Goal: Task Accomplishment & Management: Use online tool/utility

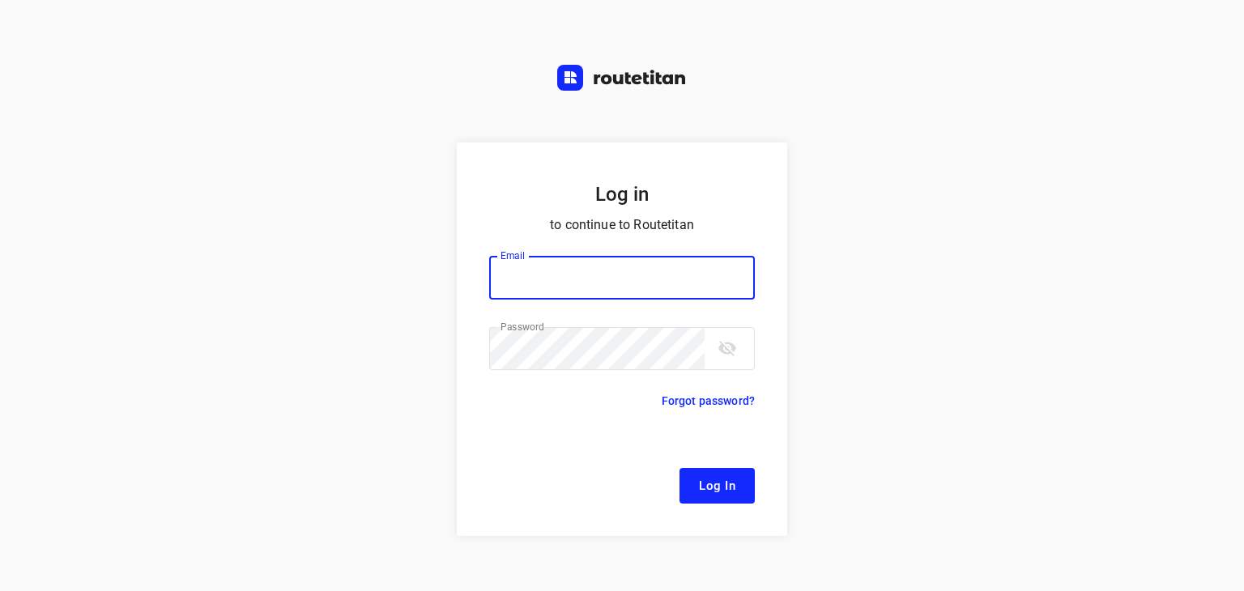
type input "[EMAIL_ADDRESS][DOMAIN_NAME]"
click at [700, 485] on span "Log In" at bounding box center [717, 486] width 36 height 21
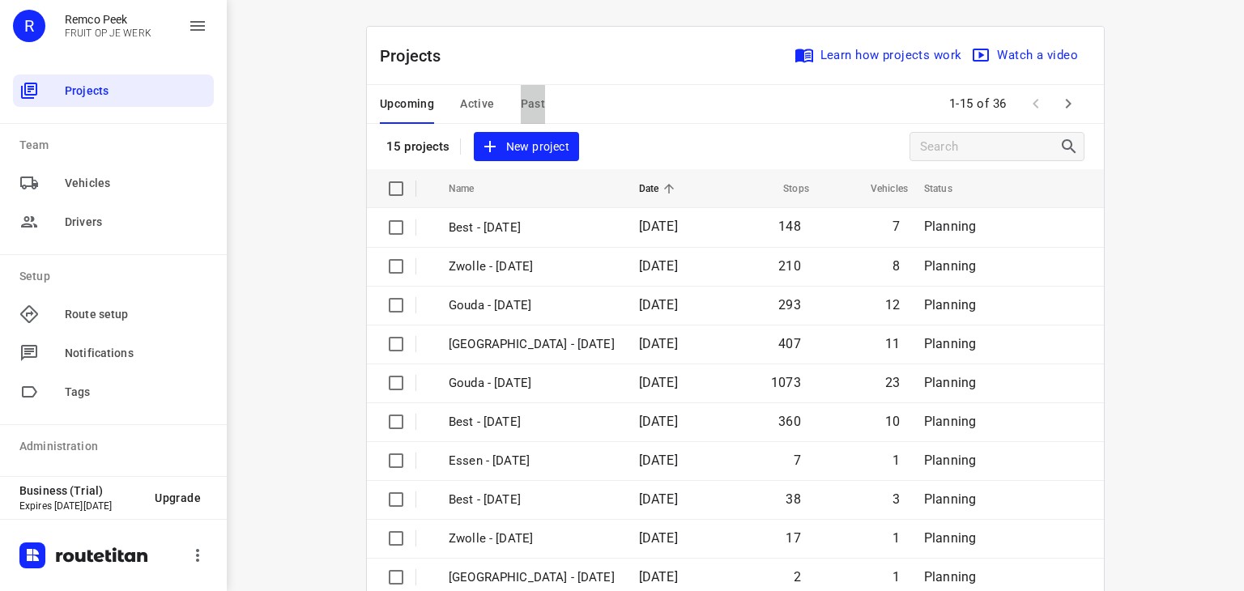
click at [532, 108] on span "Past" at bounding box center [533, 104] width 25 height 20
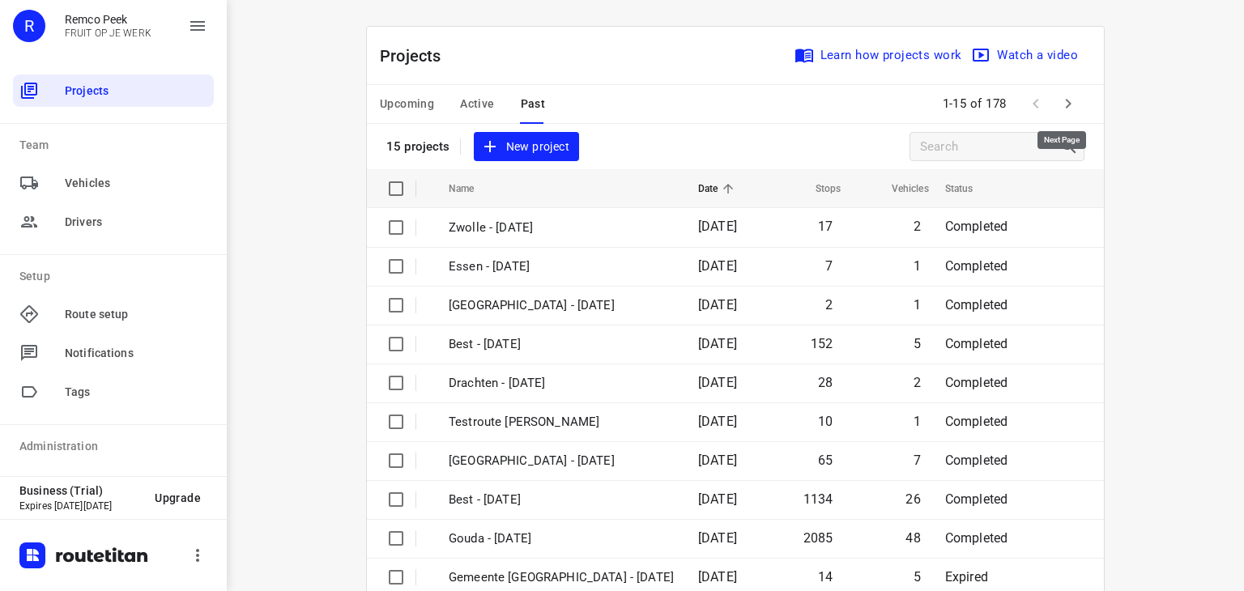
click at [1069, 100] on icon "button" at bounding box center [1068, 103] width 19 height 19
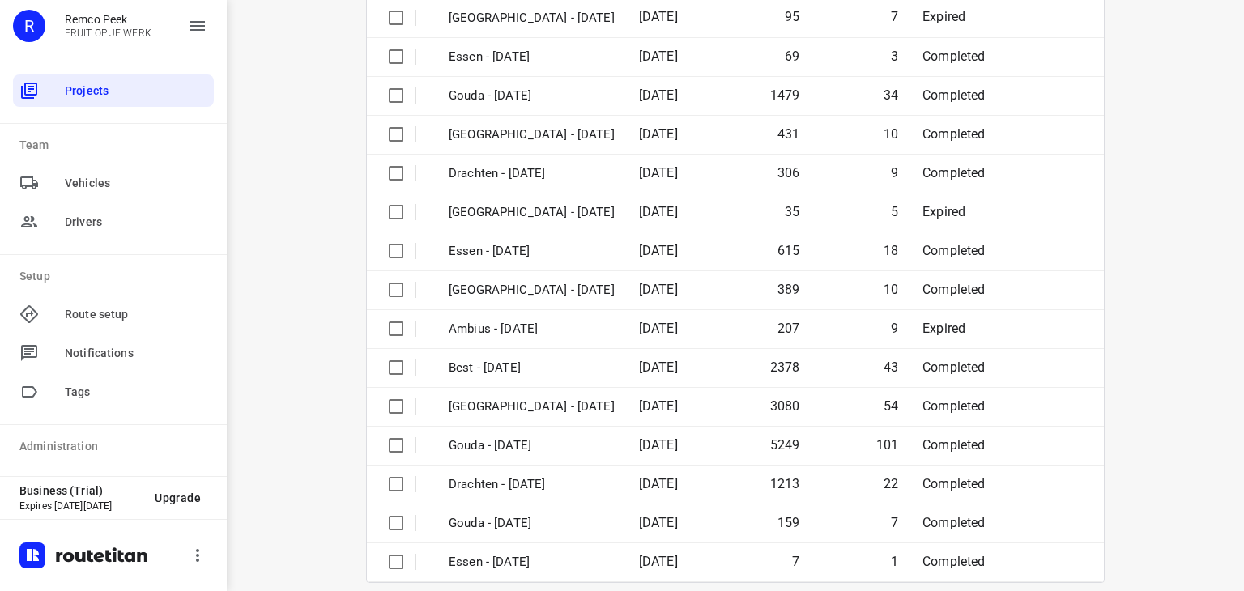
scroll to position [227, 0]
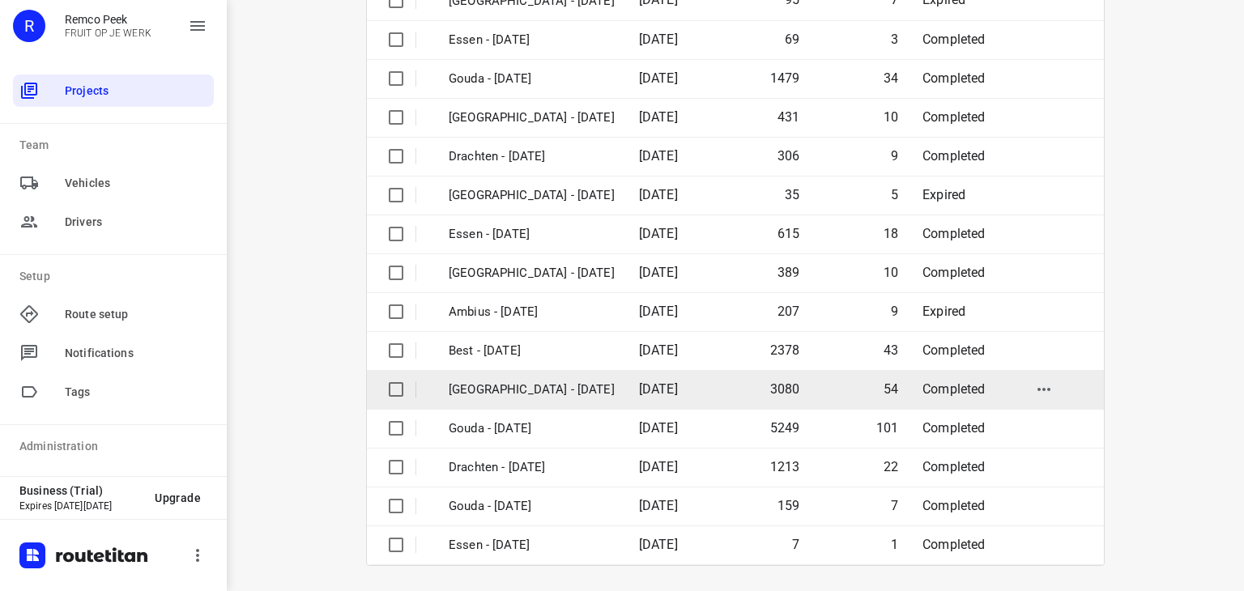
click at [514, 381] on p "[GEOGRAPHIC_DATA] - [DATE]" at bounding box center [532, 390] width 166 height 19
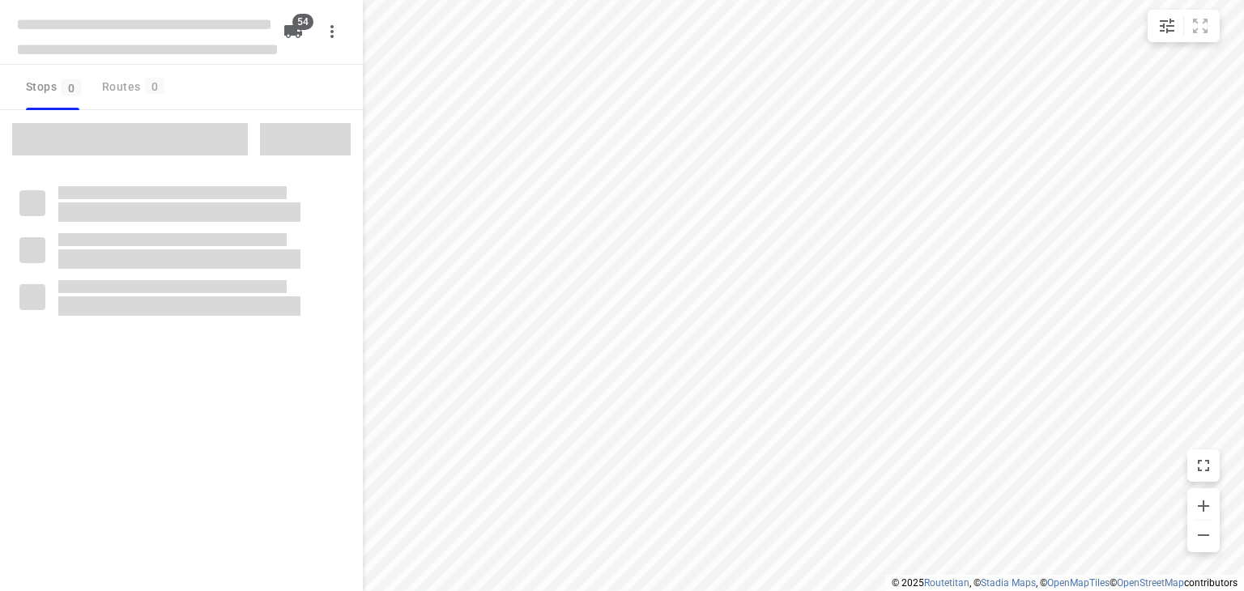
checkbox input "true"
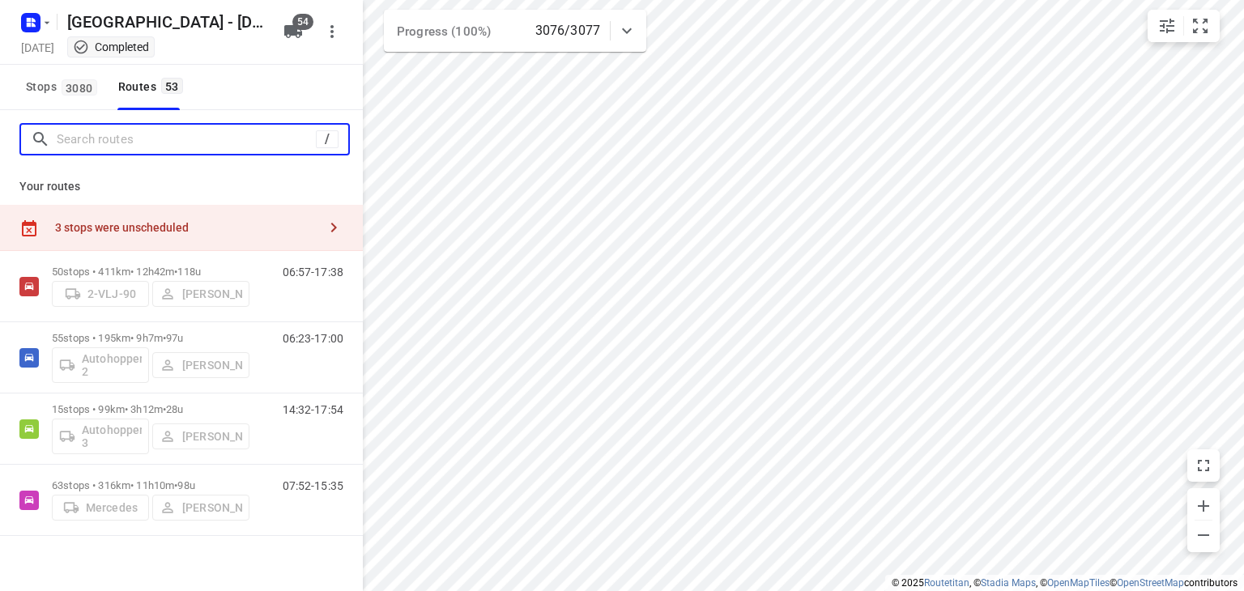
click at [181, 149] on input "Search routes" at bounding box center [186, 139] width 259 height 25
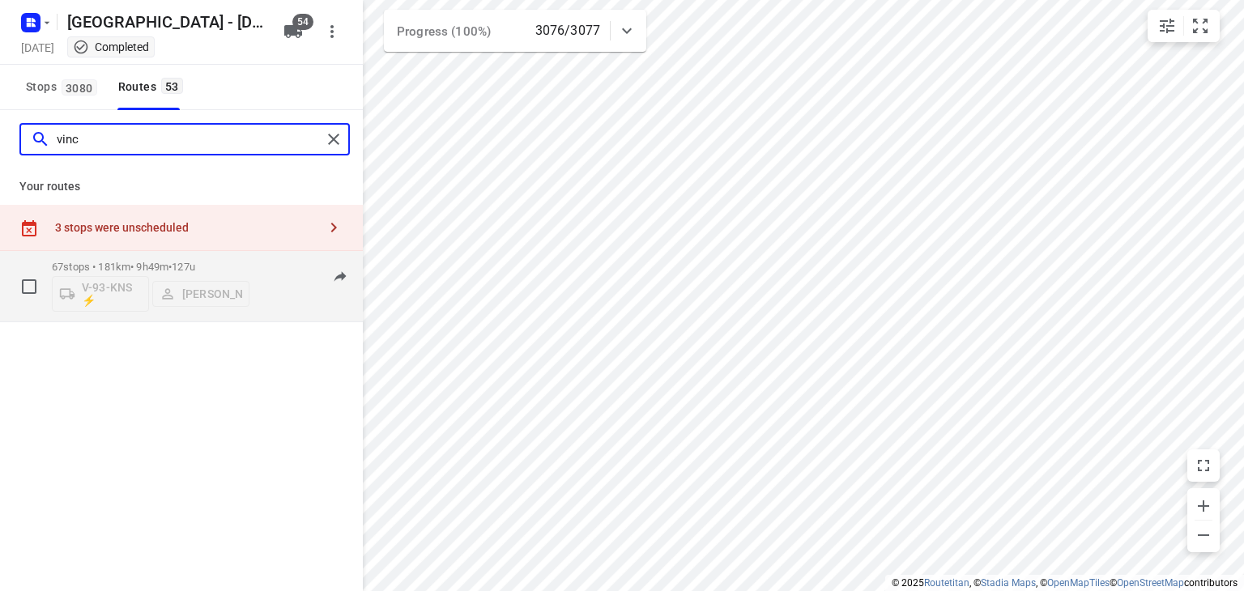
type input "vinc"
click at [288, 308] on div "07:11-17:17" at bounding box center [303, 290] width 81 height 59
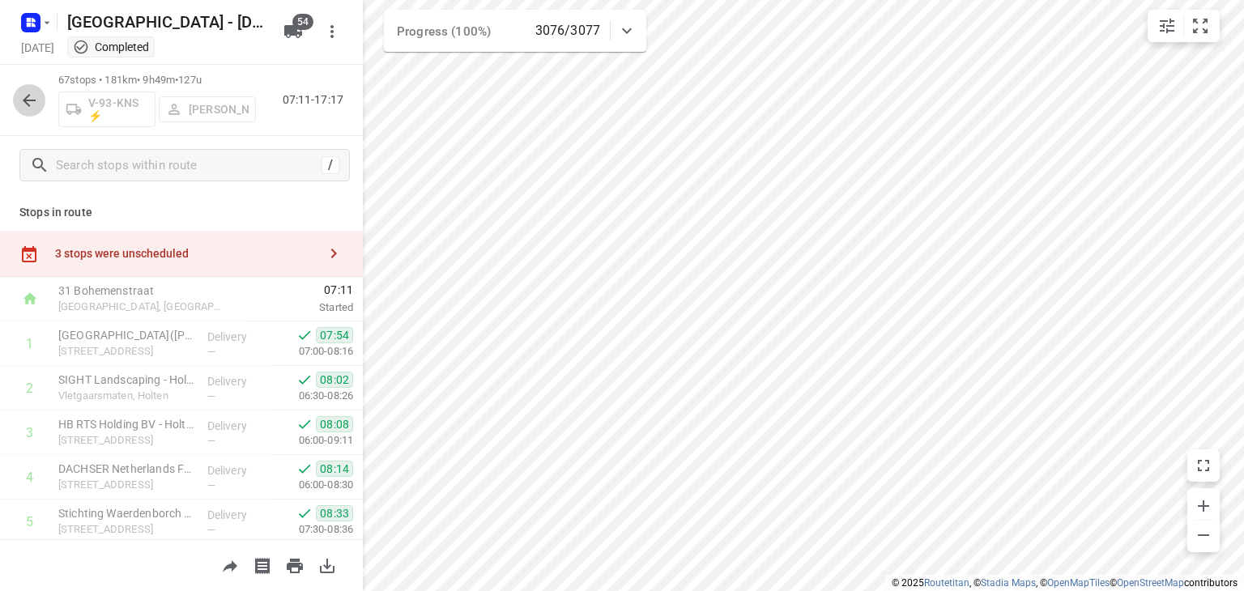
click at [28, 103] on icon "button" at bounding box center [28, 100] width 19 height 19
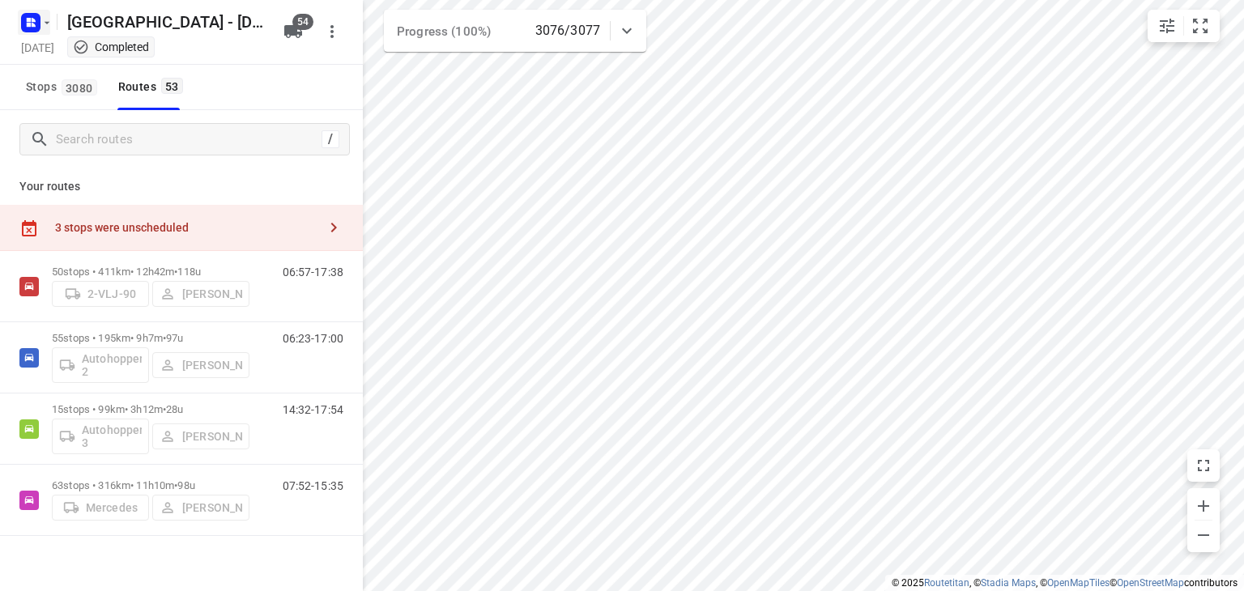
click at [30, 13] on rect "button" at bounding box center [30, 22] width 19 height 19
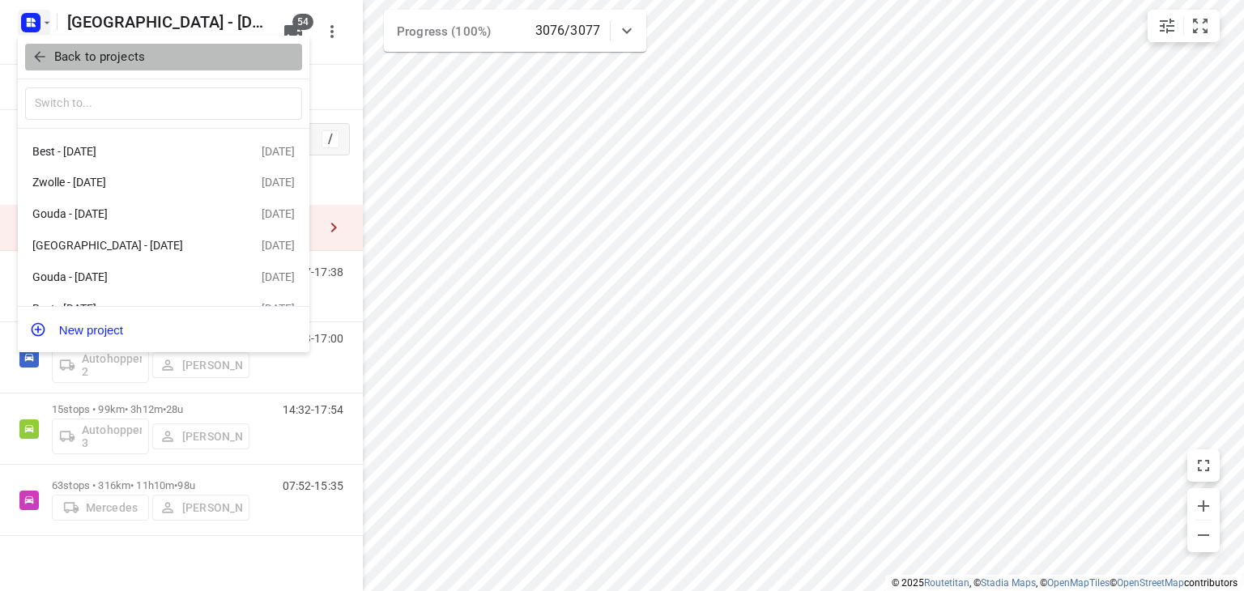
click at [43, 55] on icon "button" at bounding box center [40, 57] width 16 height 16
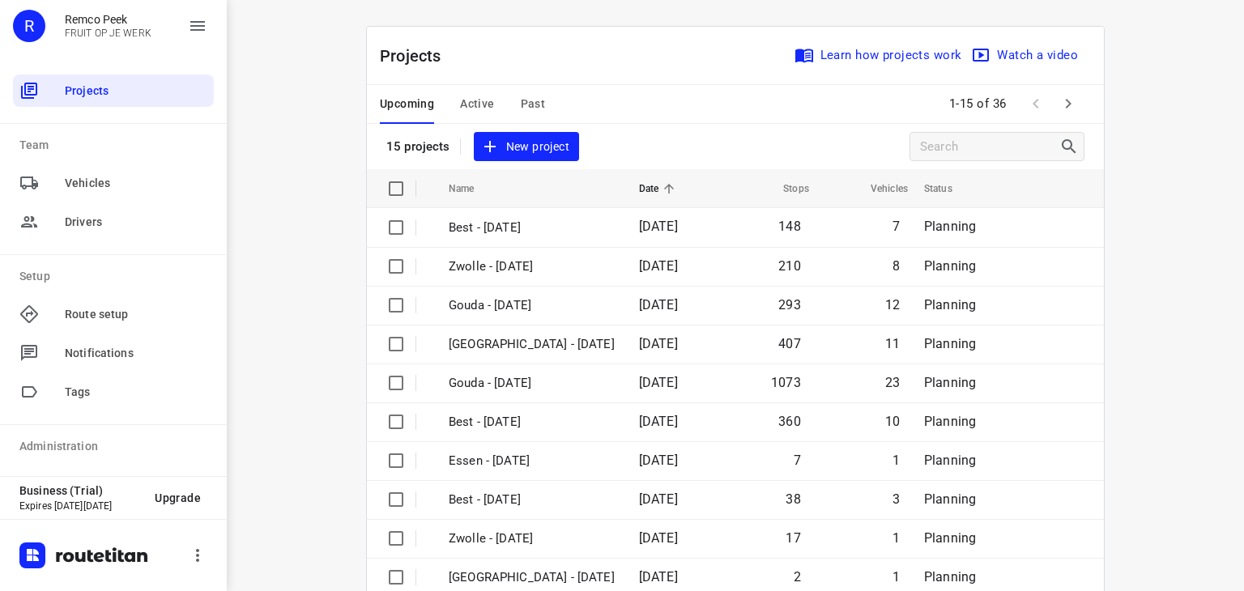
click at [1069, 109] on icon "button" at bounding box center [1068, 103] width 19 height 19
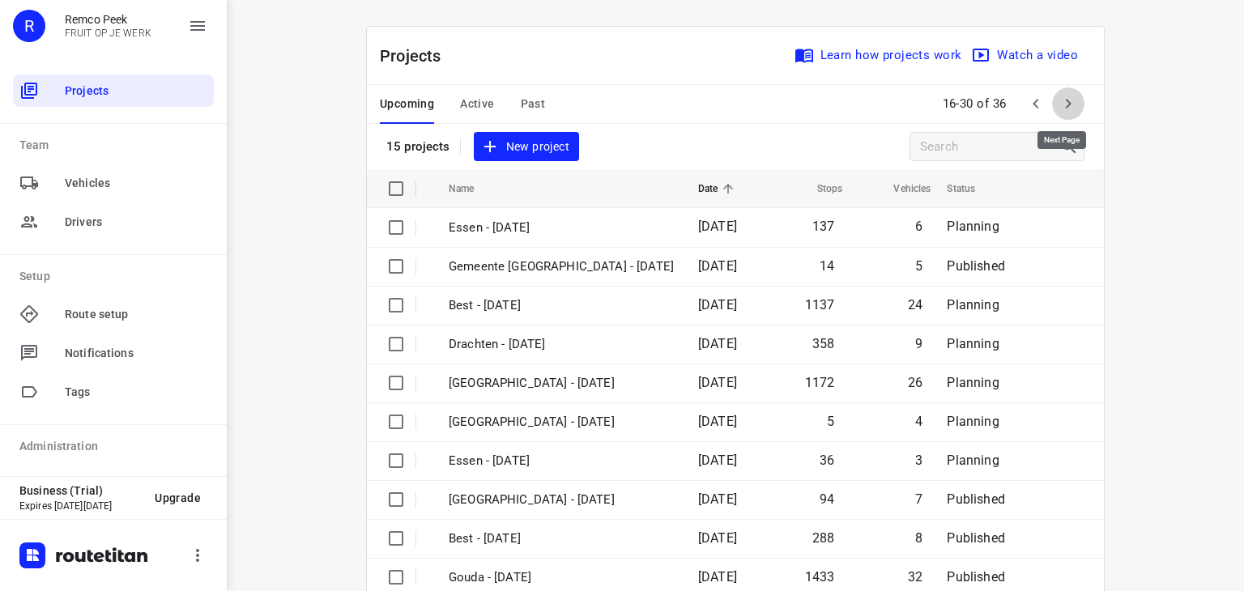
click at [1059, 105] on icon "button" at bounding box center [1068, 103] width 19 height 19
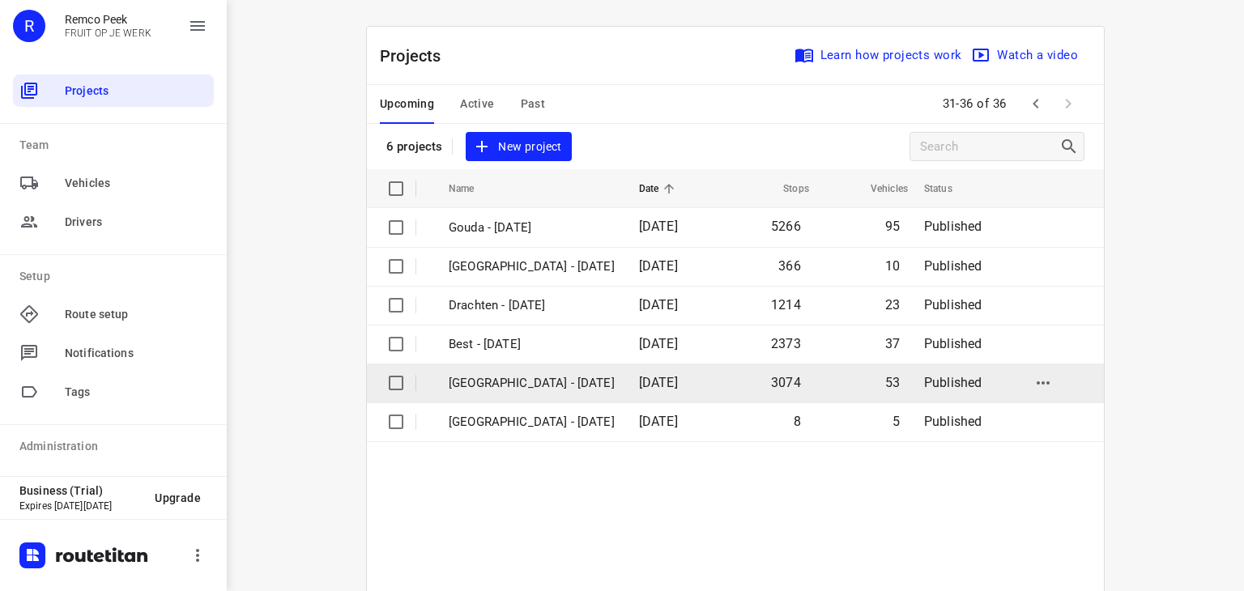
click at [486, 382] on p "[GEOGRAPHIC_DATA] - [DATE]" at bounding box center [532, 383] width 166 height 19
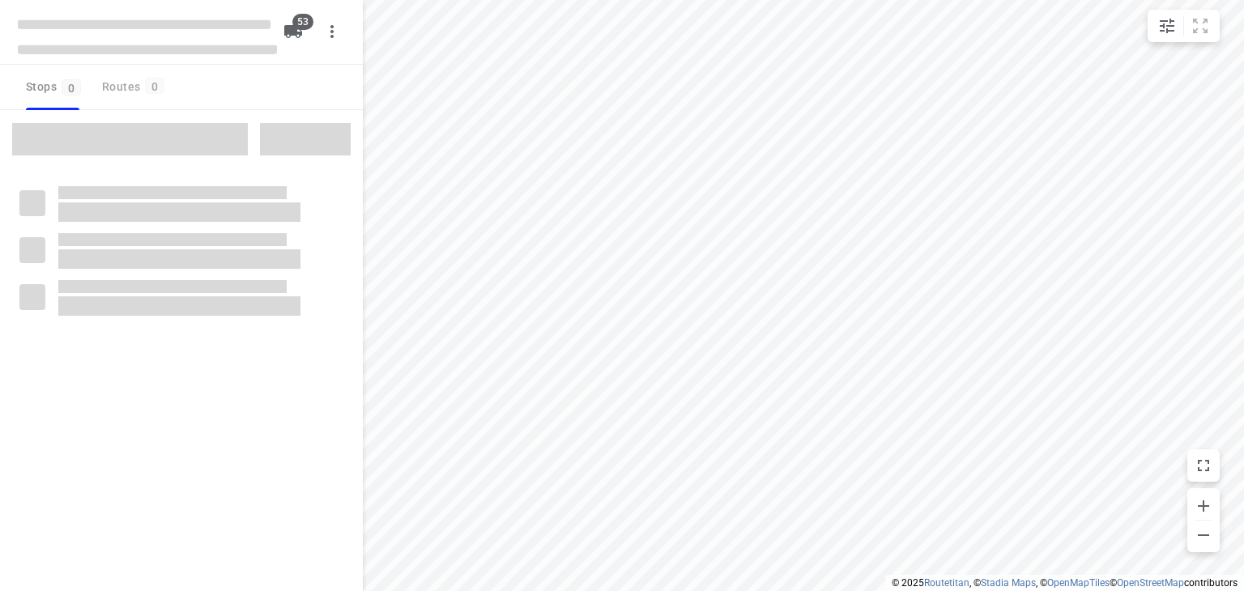
checkbox input "true"
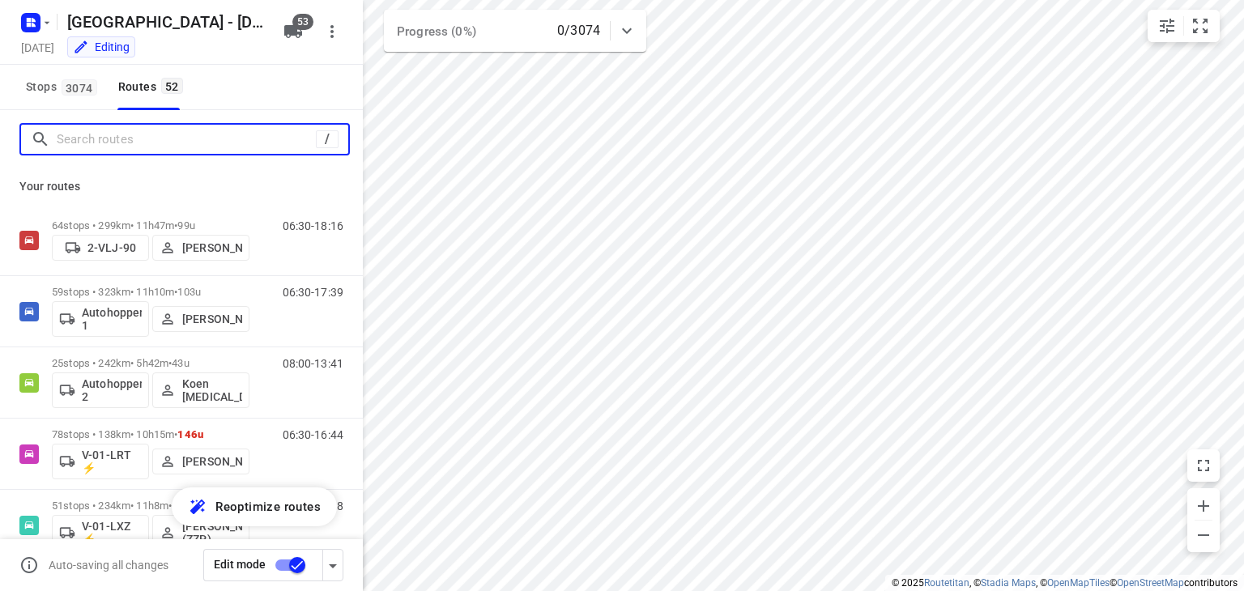
click at [201, 137] on input "Search routes" at bounding box center [186, 139] width 259 height 25
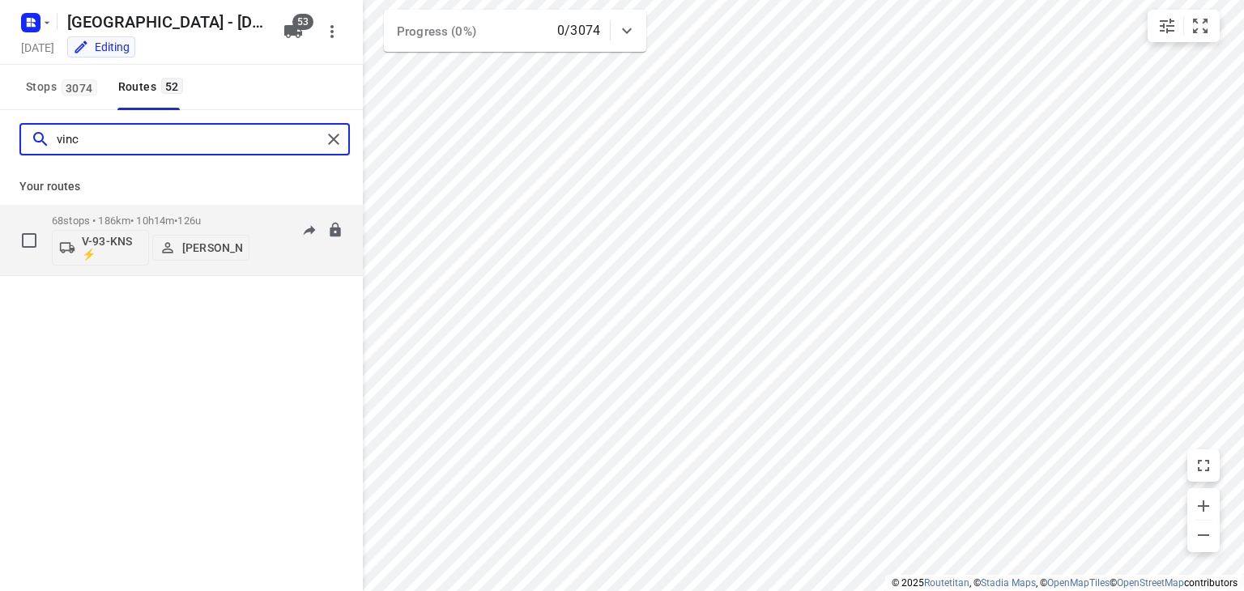
type input "vinc"
click at [278, 269] on div "06:30-16:43" at bounding box center [303, 244] width 81 height 59
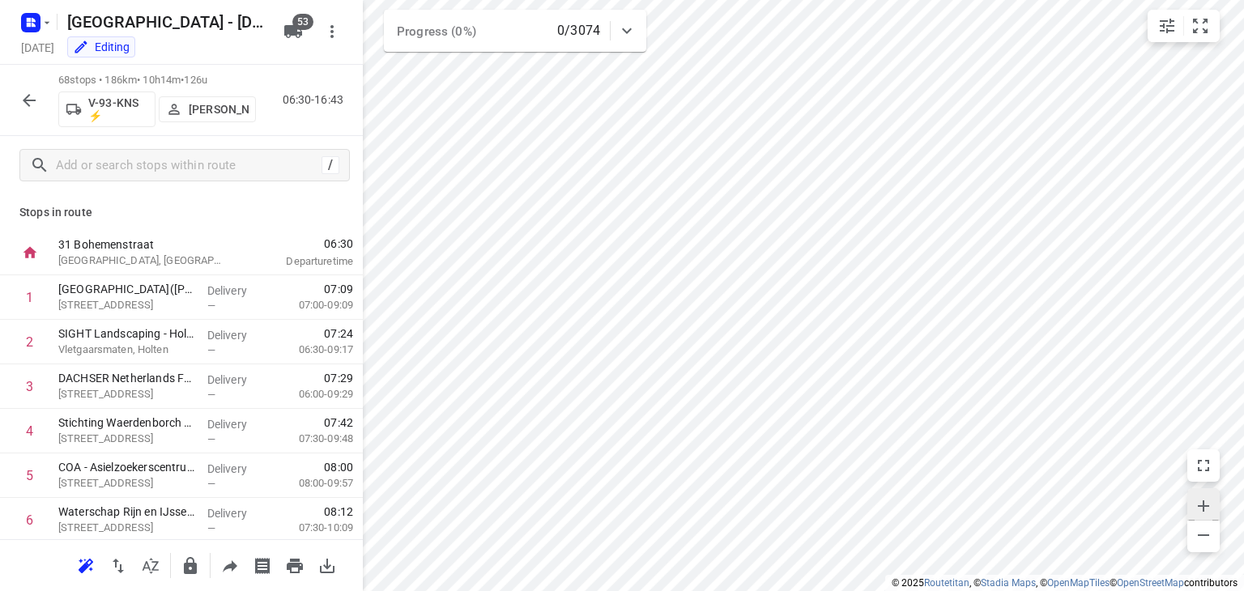
click at [1208, 506] on icon "button" at bounding box center [1203, 506] width 11 height 11
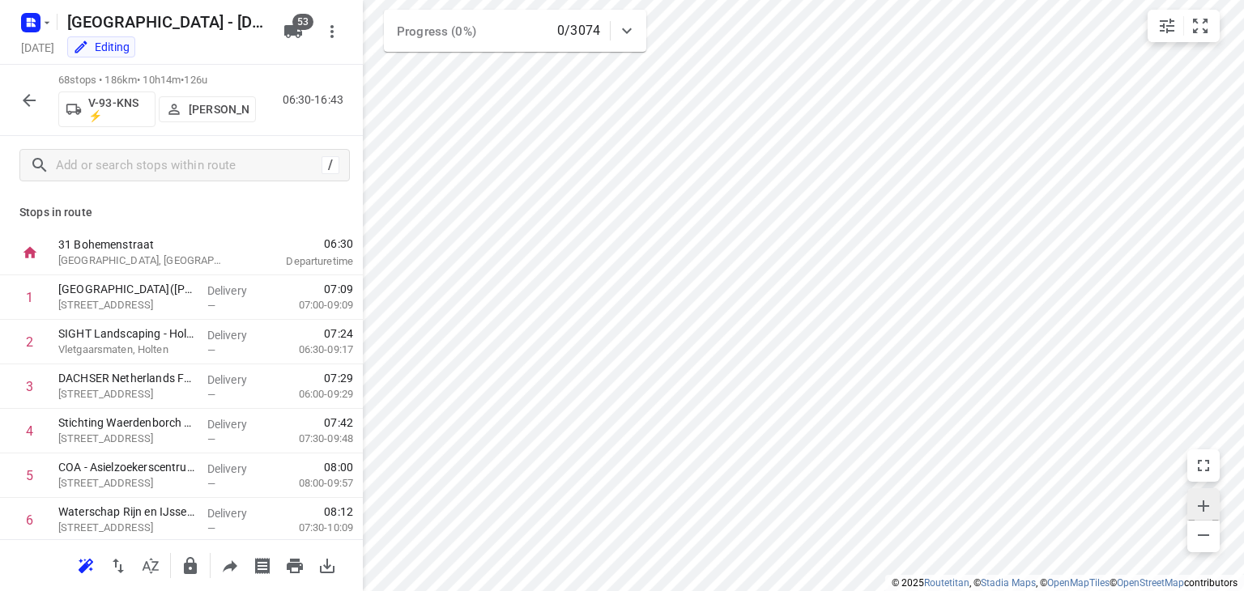
click at [1203, 497] on icon "button" at bounding box center [1203, 506] width 19 height 19
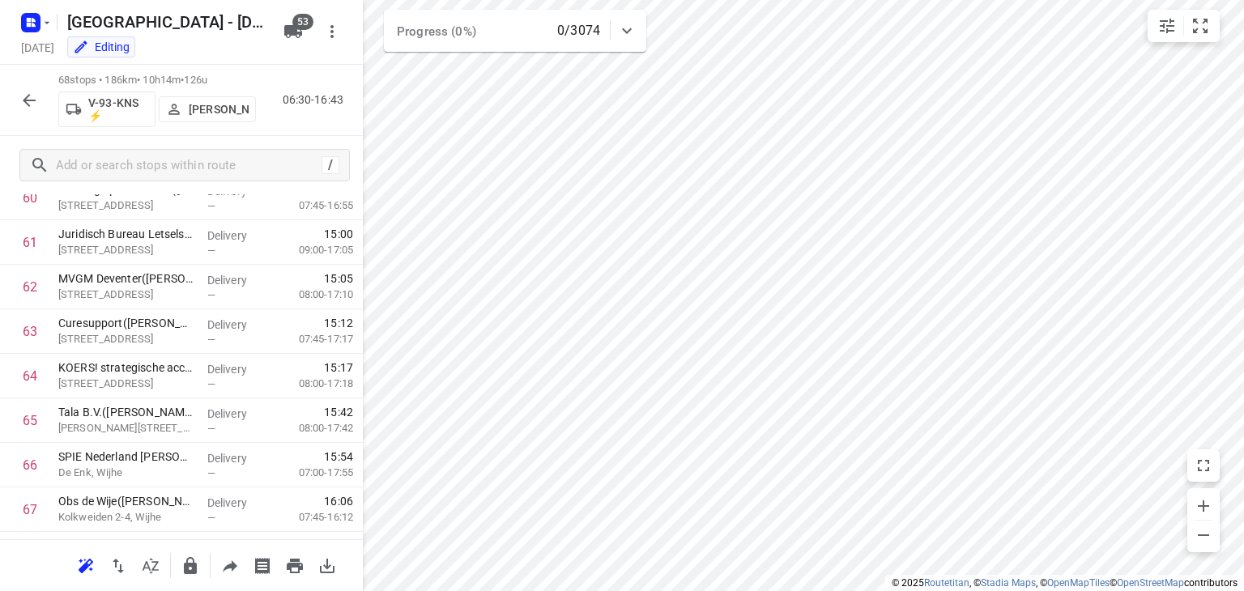
scroll to position [2811, 0]
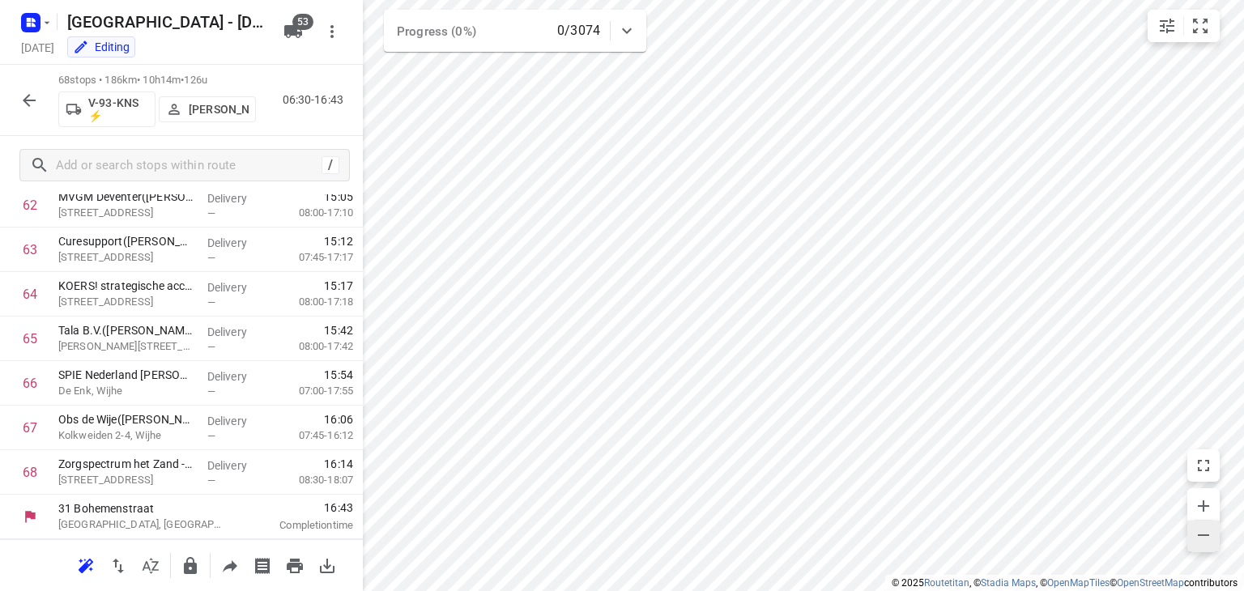
click at [1204, 532] on icon "button" at bounding box center [1203, 535] width 19 height 19
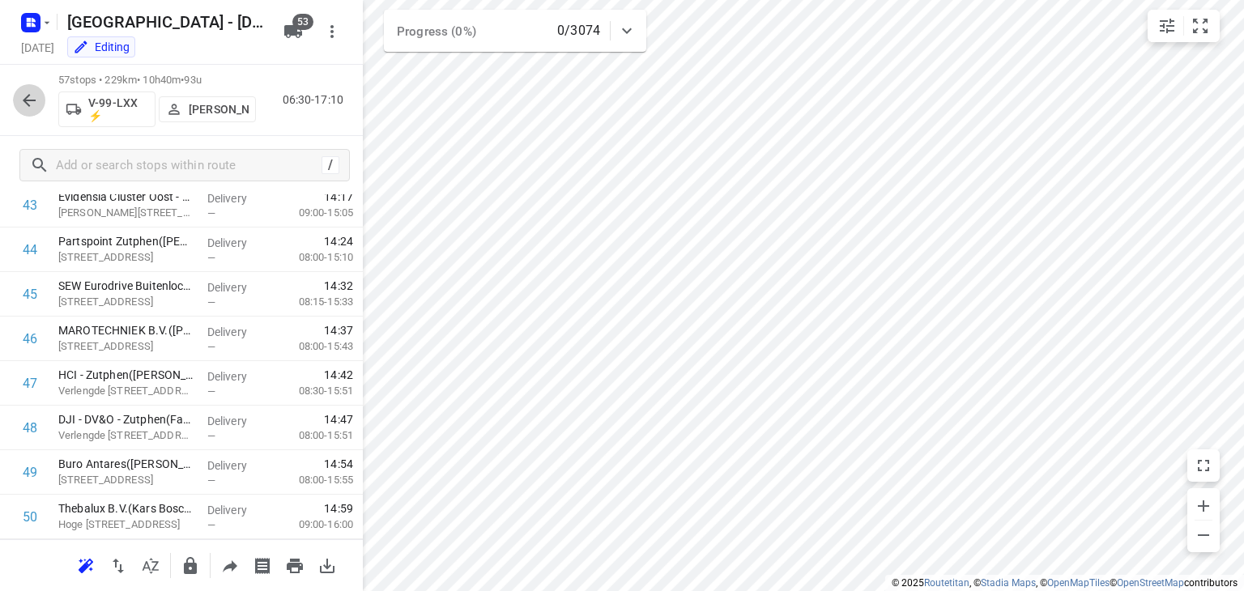
click at [35, 97] on icon "button" at bounding box center [28, 100] width 19 height 19
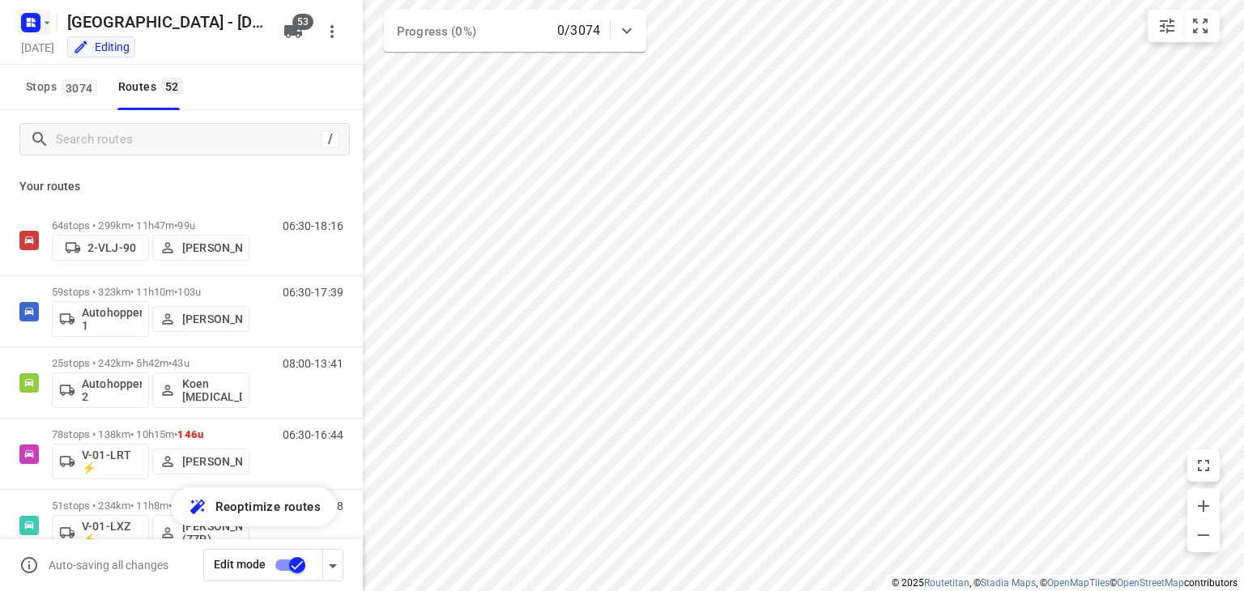
click at [31, 17] on rect "button" at bounding box center [30, 22] width 19 height 19
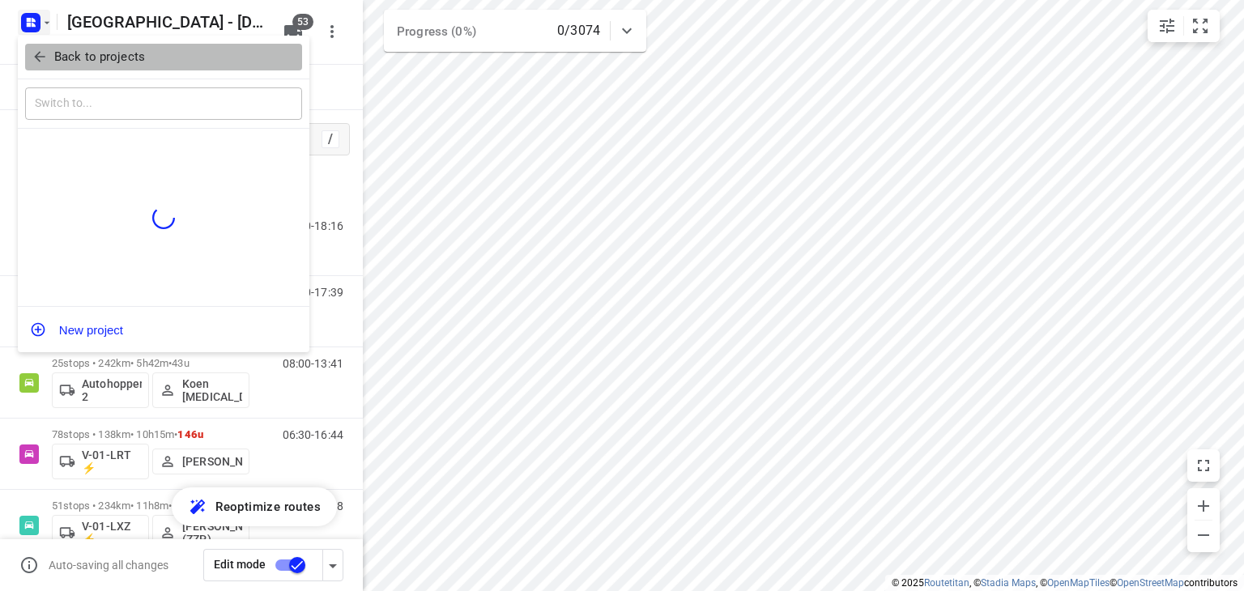
click at [45, 59] on icon "button" at bounding box center [40, 57] width 16 height 16
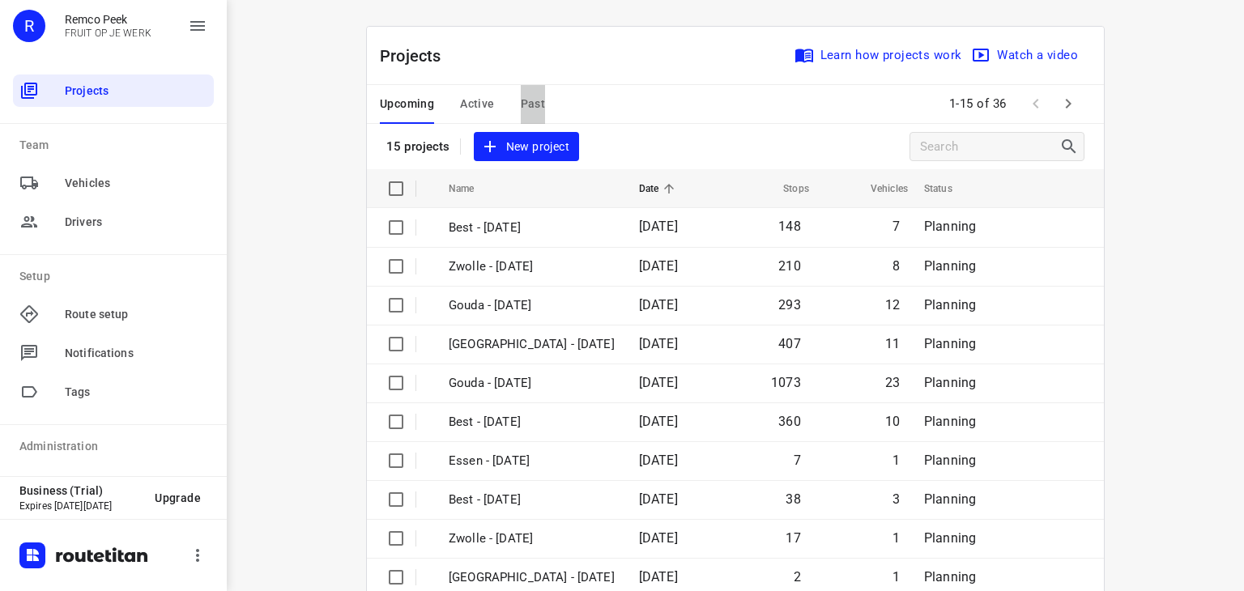
click at [521, 101] on span "Past" at bounding box center [533, 104] width 25 height 20
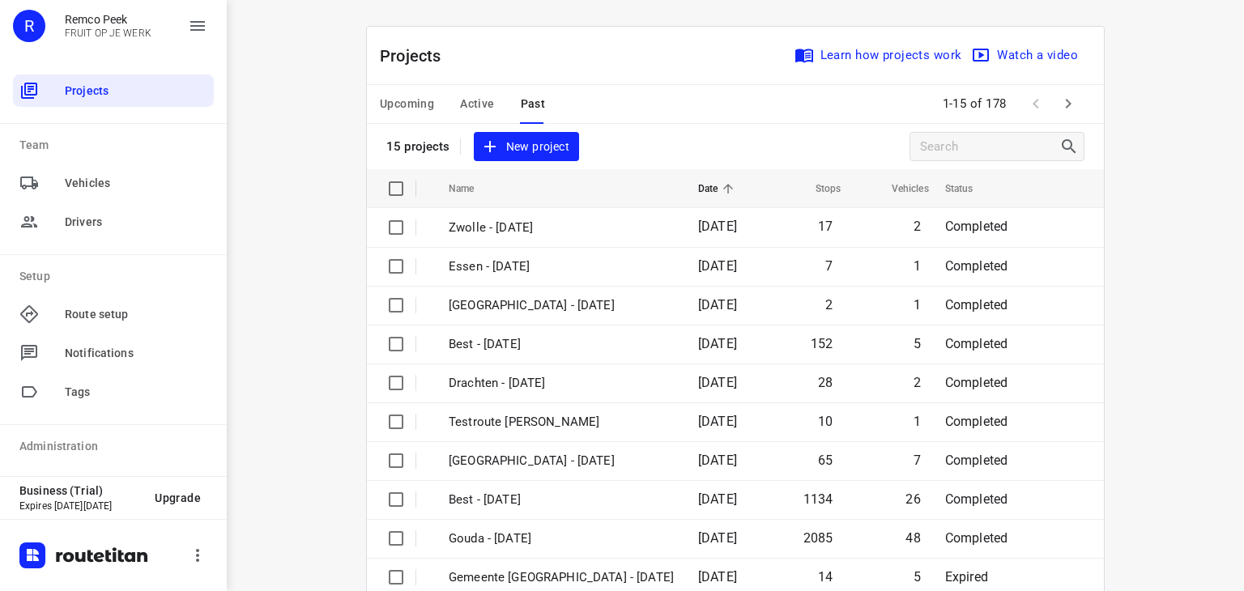
click at [681, 98] on div "Upcoming Active Past 1-15 of 178" at bounding box center [735, 104] width 737 height 39
click at [1060, 108] on icon "button" at bounding box center [1068, 103] width 19 height 19
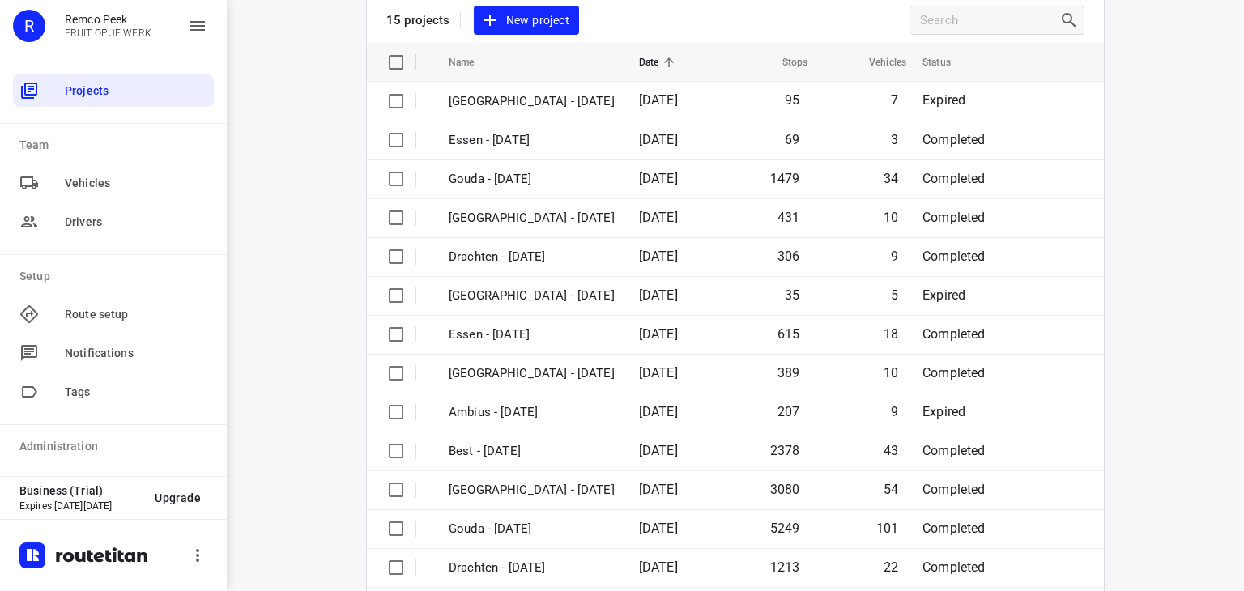
scroll to position [158, 0]
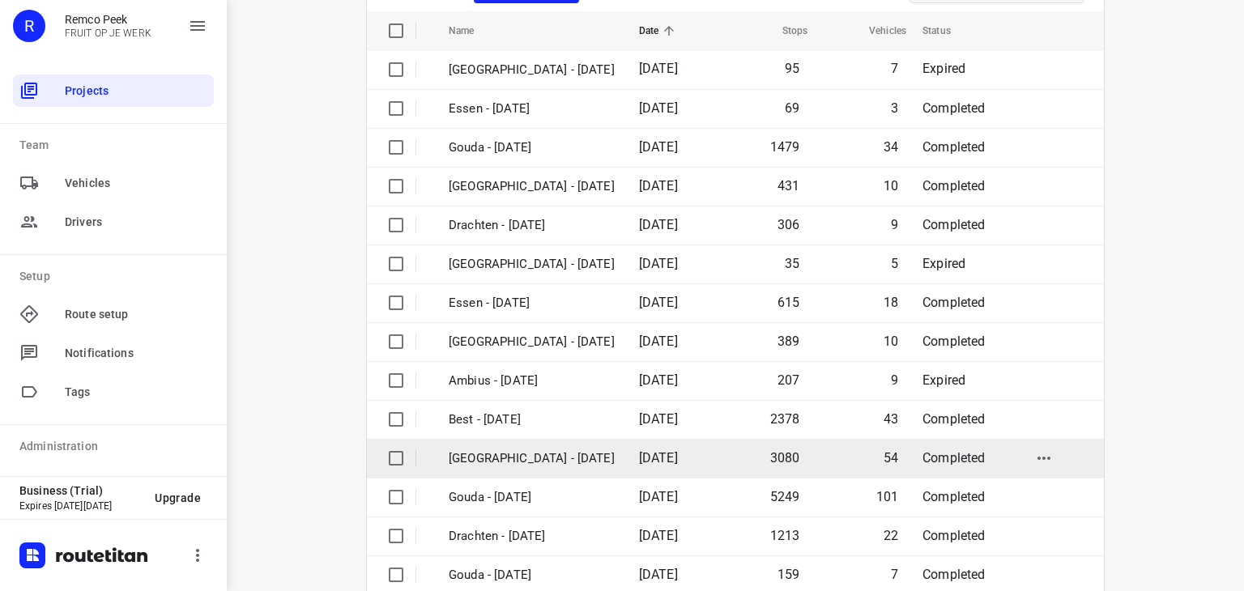
click at [556, 454] on p "[GEOGRAPHIC_DATA] - [DATE]" at bounding box center [532, 459] width 166 height 19
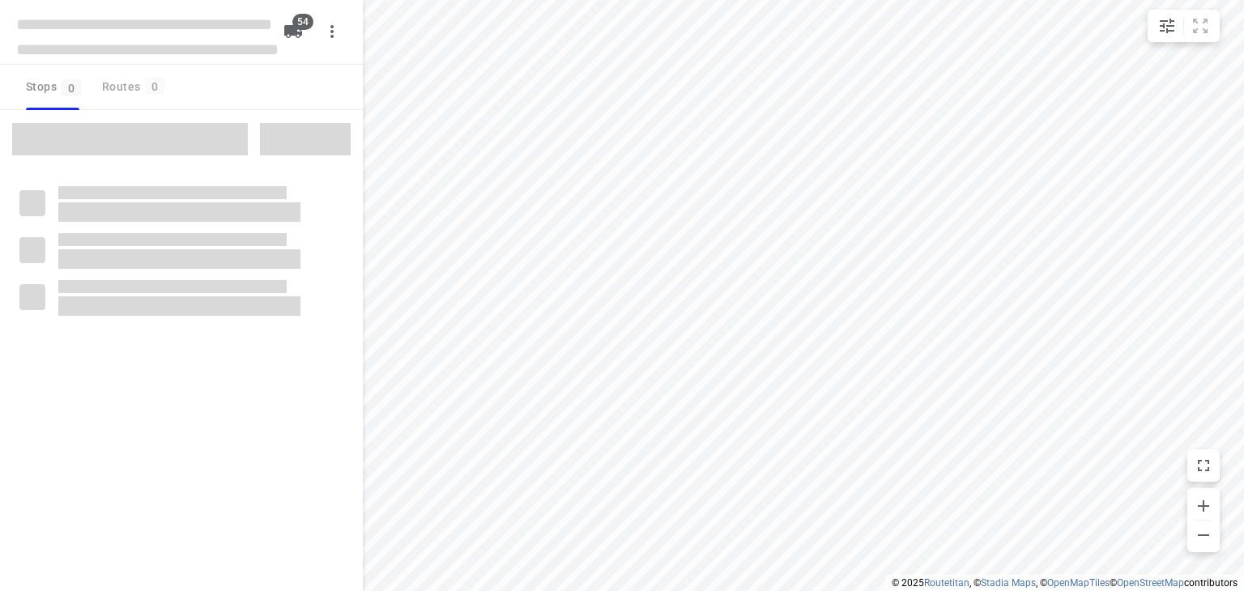
checkbox input "true"
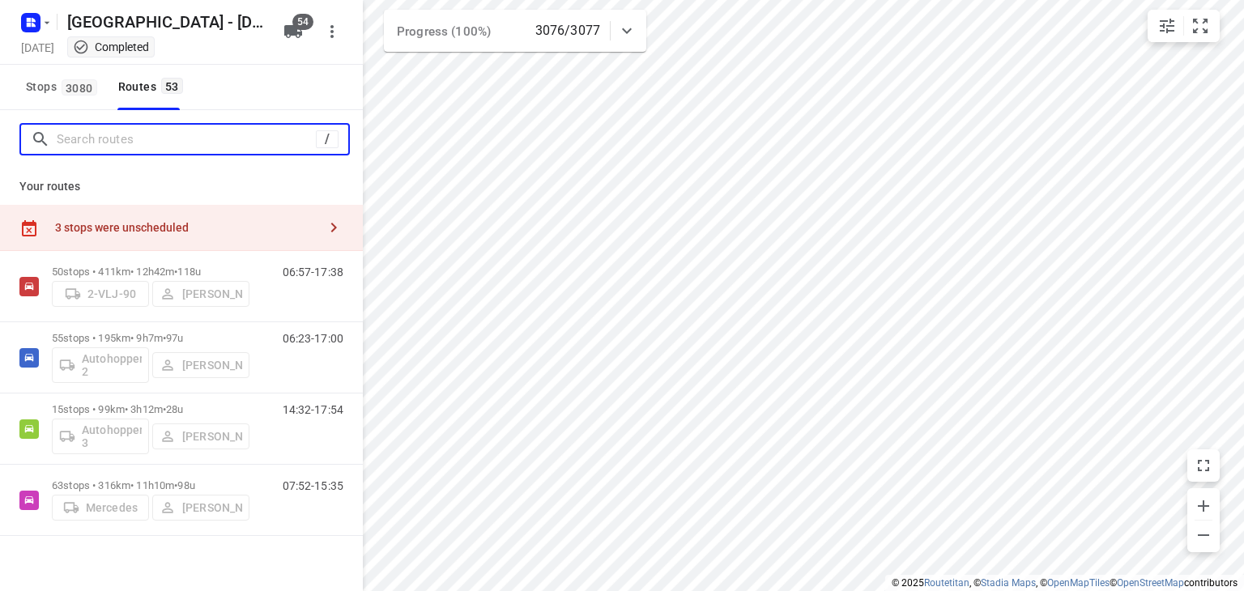
click at [249, 140] on input "Search routes" at bounding box center [186, 139] width 259 height 25
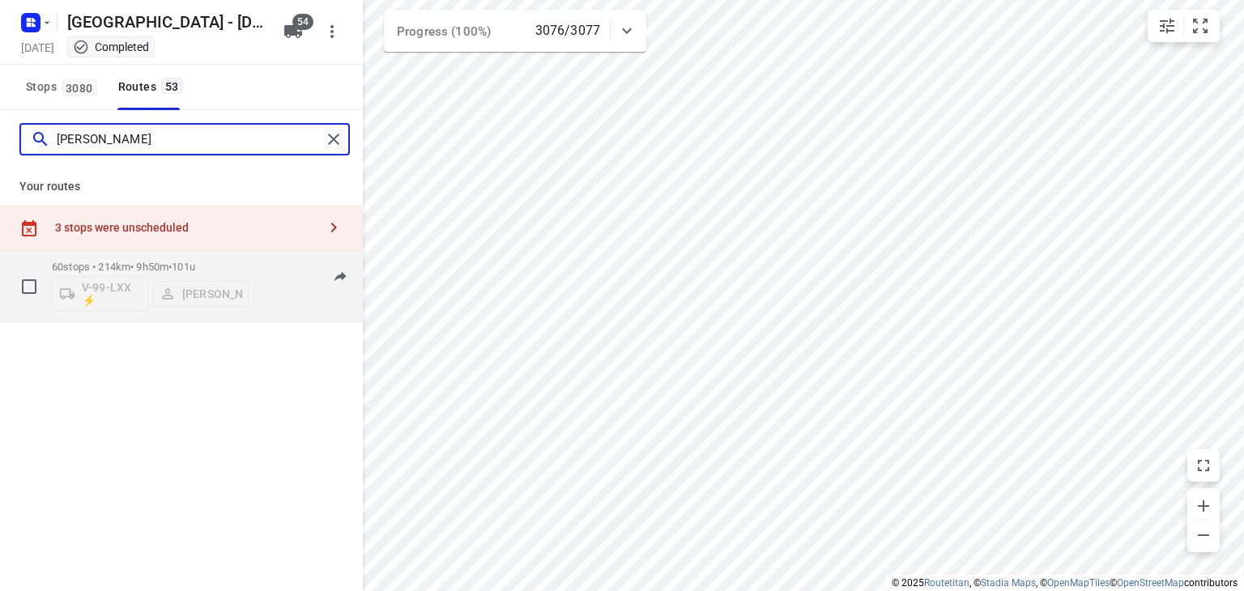
type input "nina"
click at [288, 305] on div "06:42-16:11" at bounding box center [303, 290] width 81 height 59
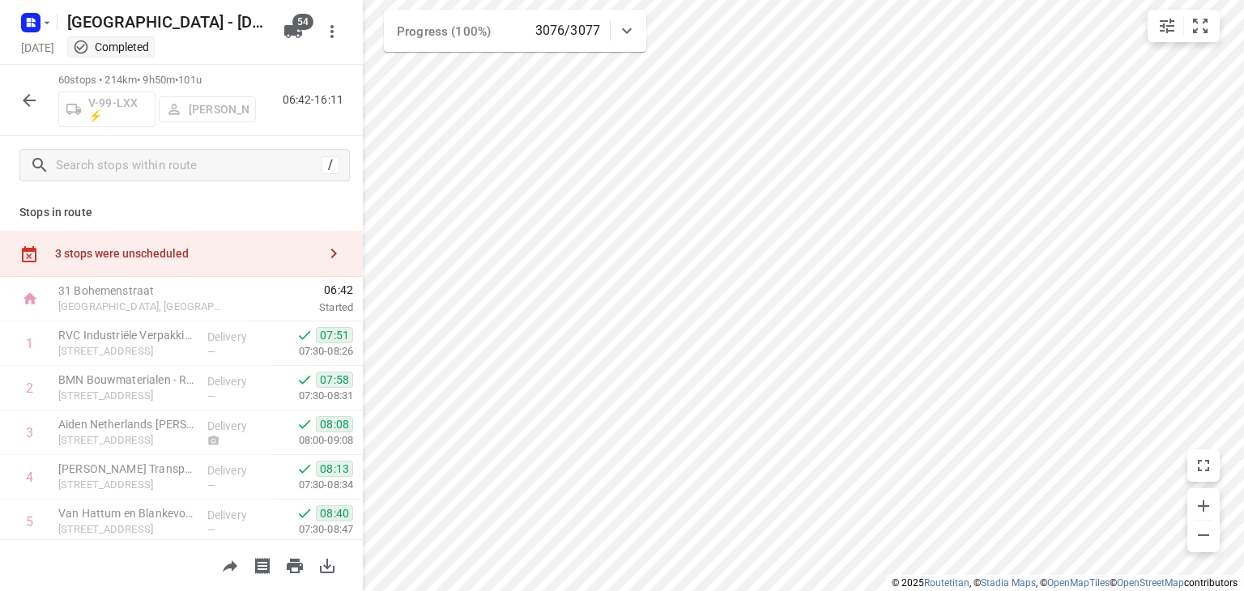
click at [33, 101] on icon "button" at bounding box center [28, 100] width 19 height 19
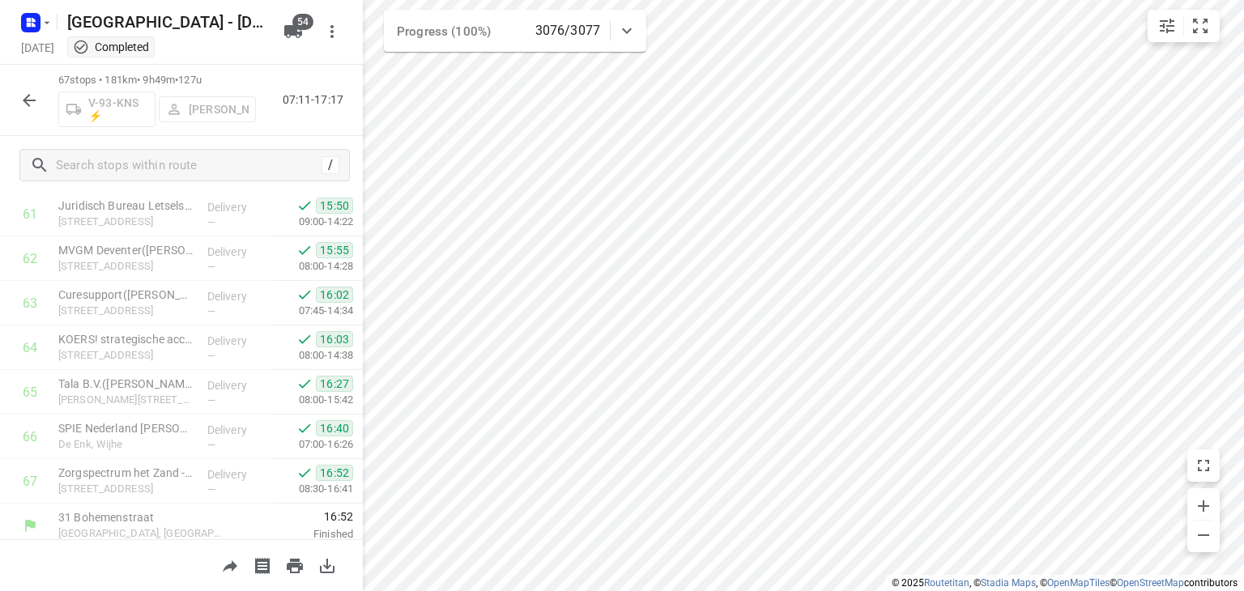
scroll to position [2812, 0]
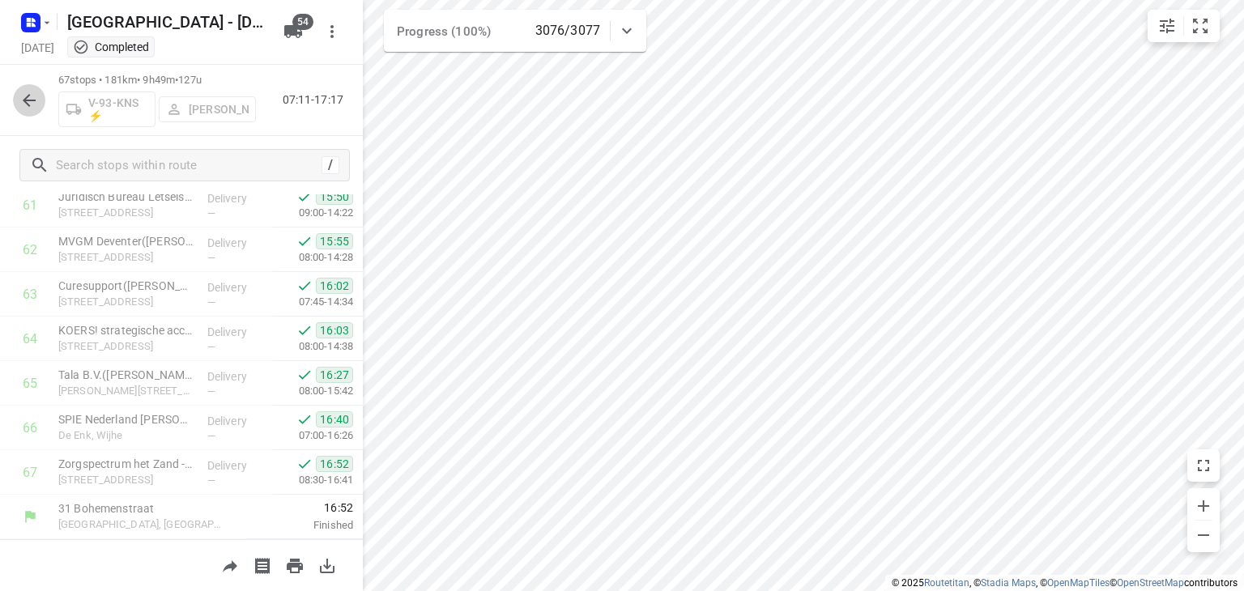
click at [36, 108] on icon "button" at bounding box center [28, 100] width 19 height 19
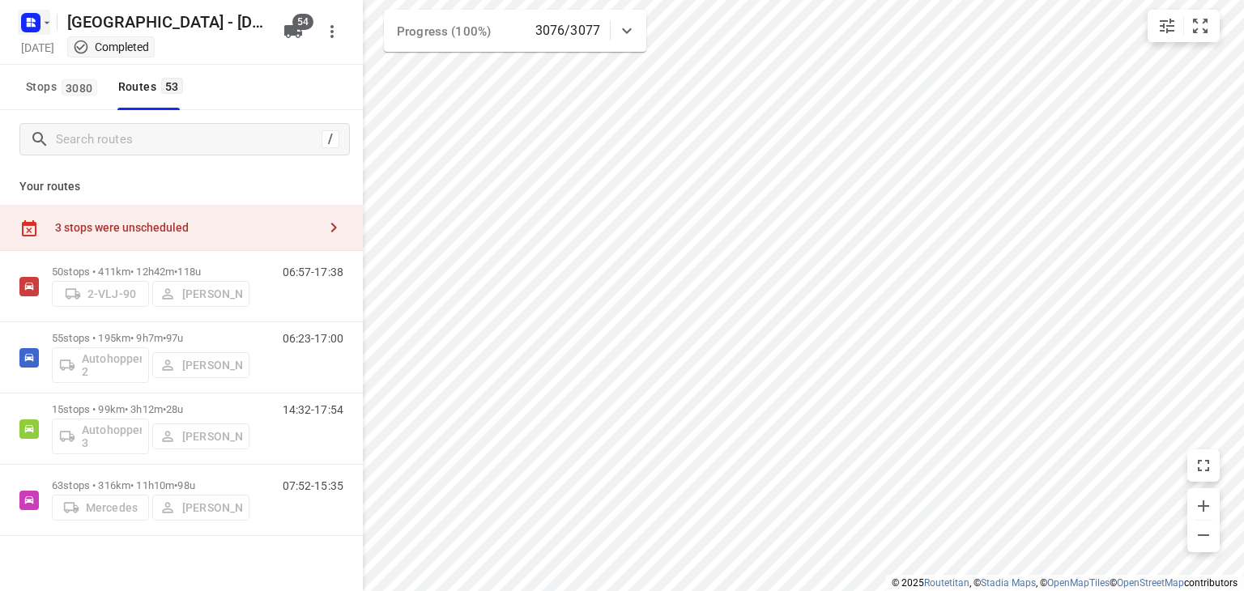
click at [29, 18] on icon "button" at bounding box center [29, 20] width 4 height 4
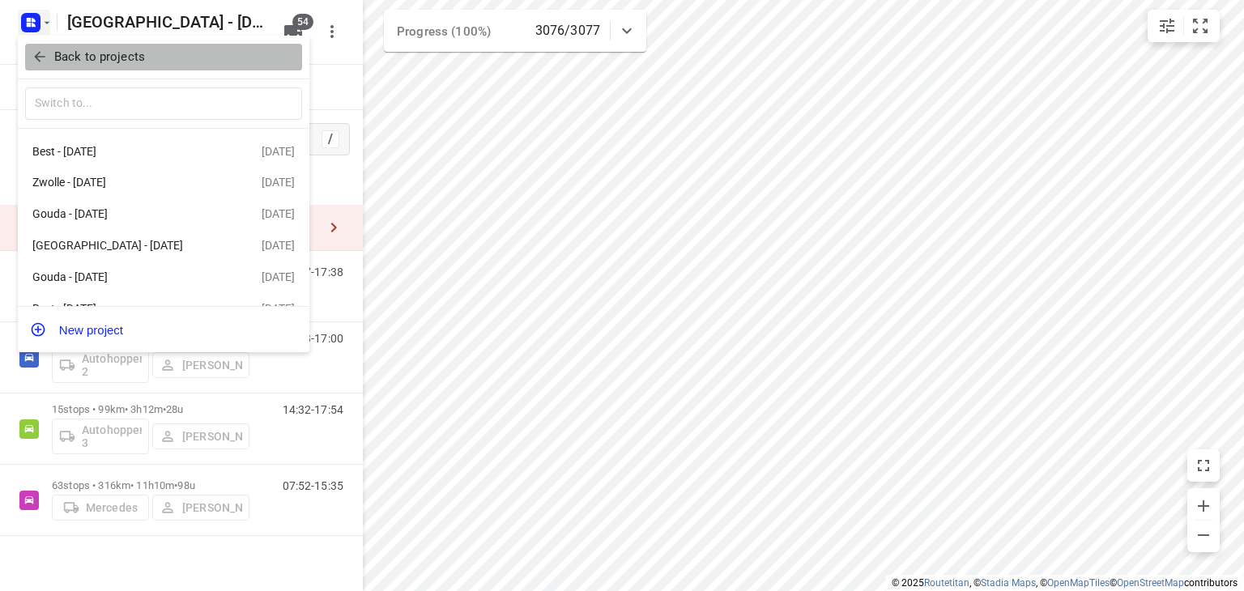
click at [44, 63] on icon "button" at bounding box center [40, 57] width 16 height 16
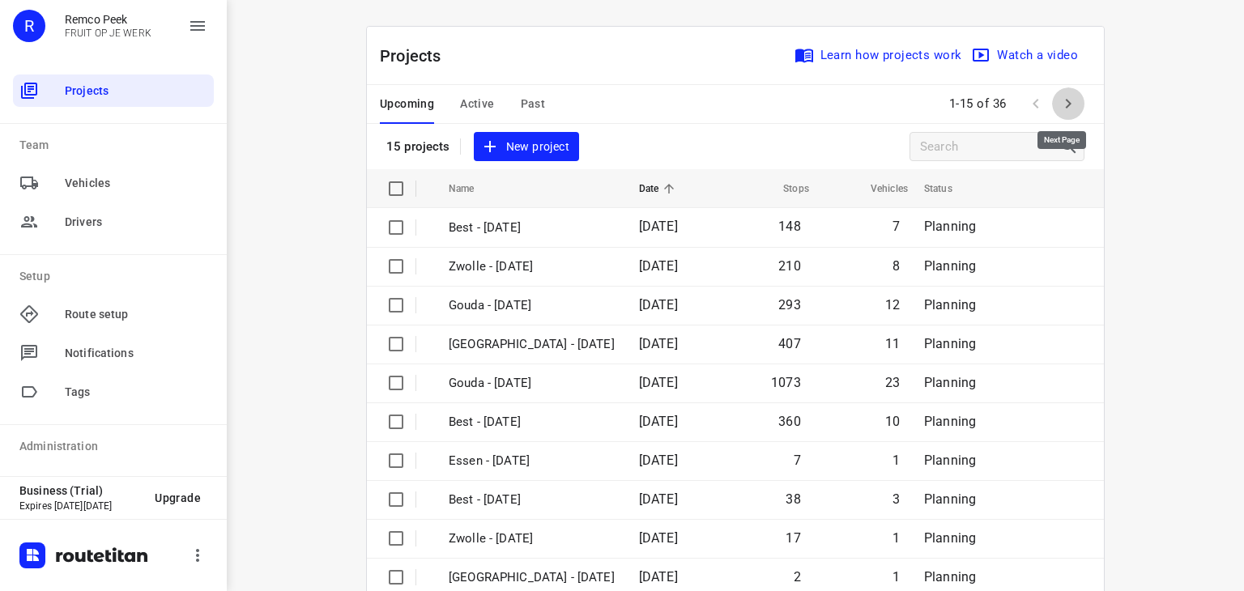
click at [1062, 95] on icon "button" at bounding box center [1068, 103] width 19 height 19
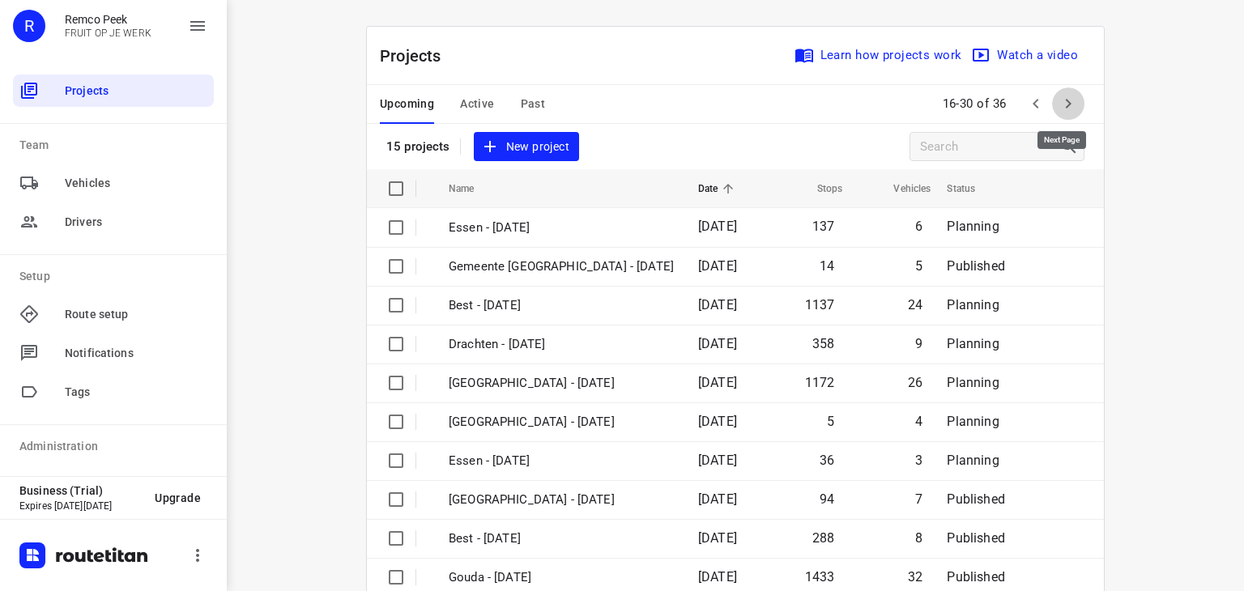
click at [1065, 111] on icon "button" at bounding box center [1068, 103] width 19 height 19
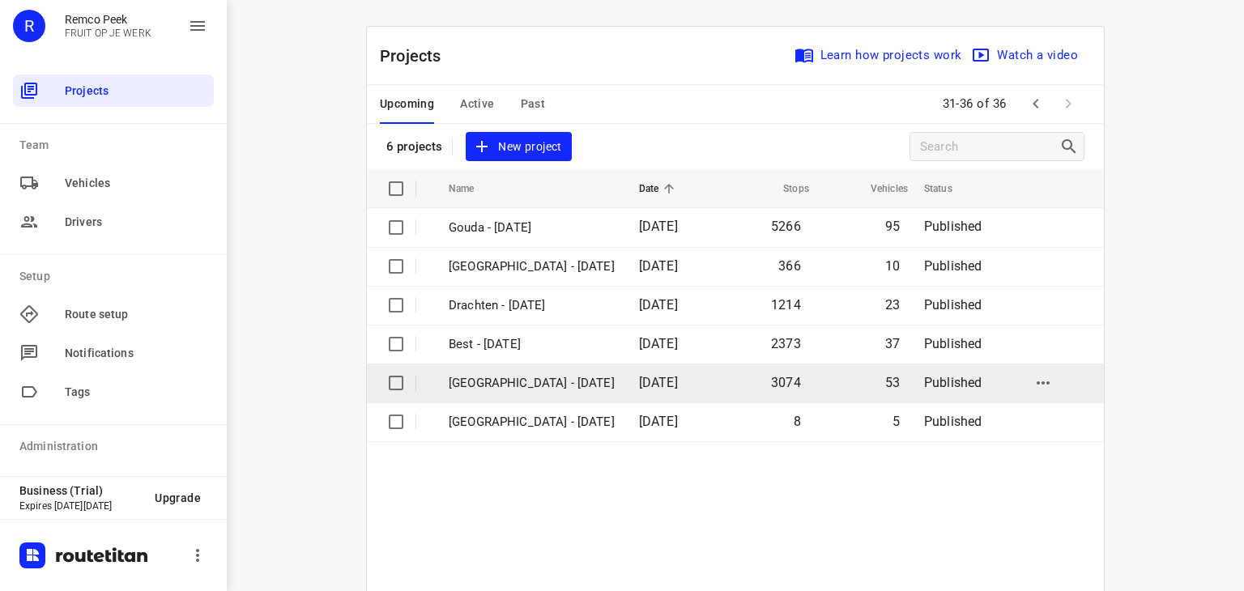
click at [515, 369] on td "[GEOGRAPHIC_DATA] - [DATE]" at bounding box center [530, 383] width 194 height 39
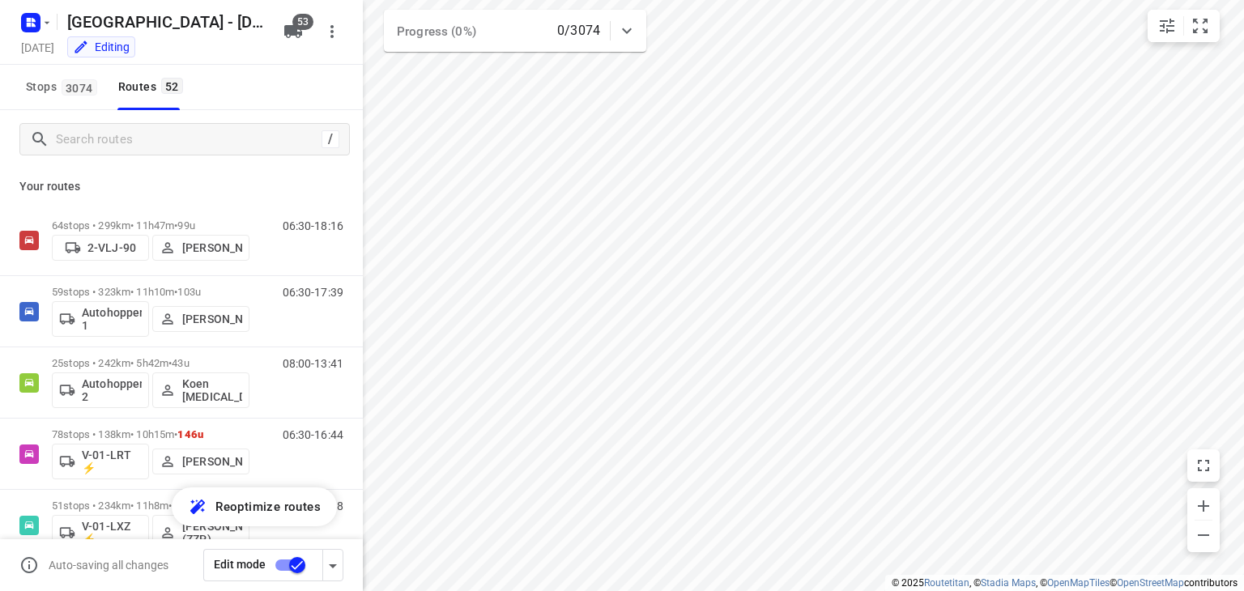
checkbox input "true"
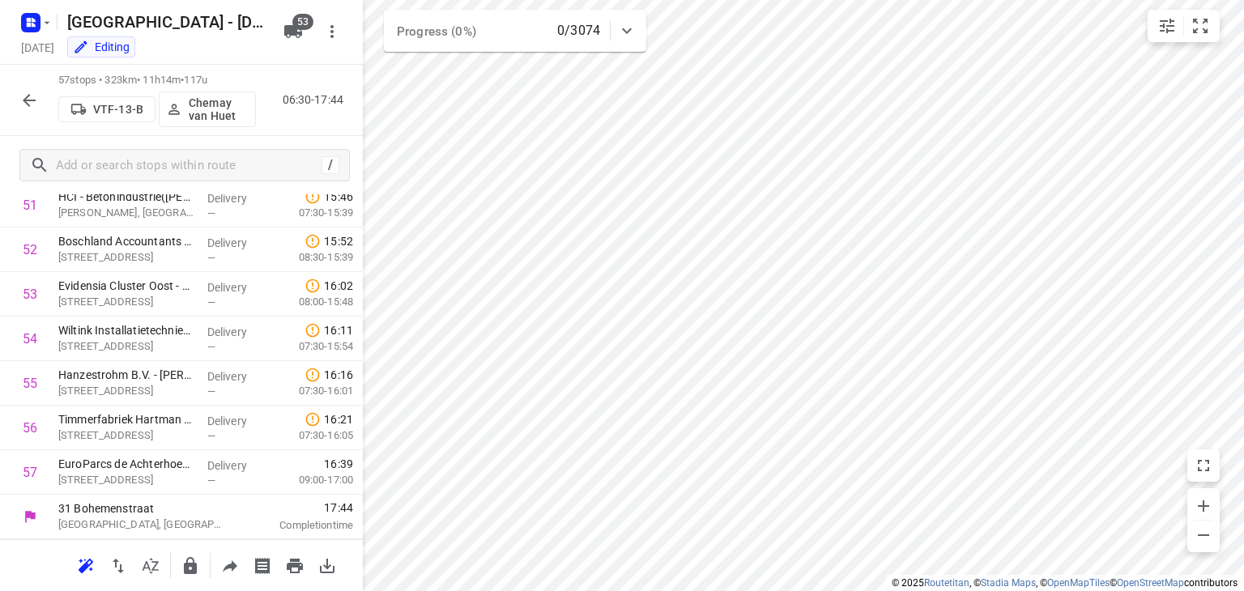
scroll to position [2320, 0]
click at [23, 98] on icon "button" at bounding box center [28, 100] width 19 height 19
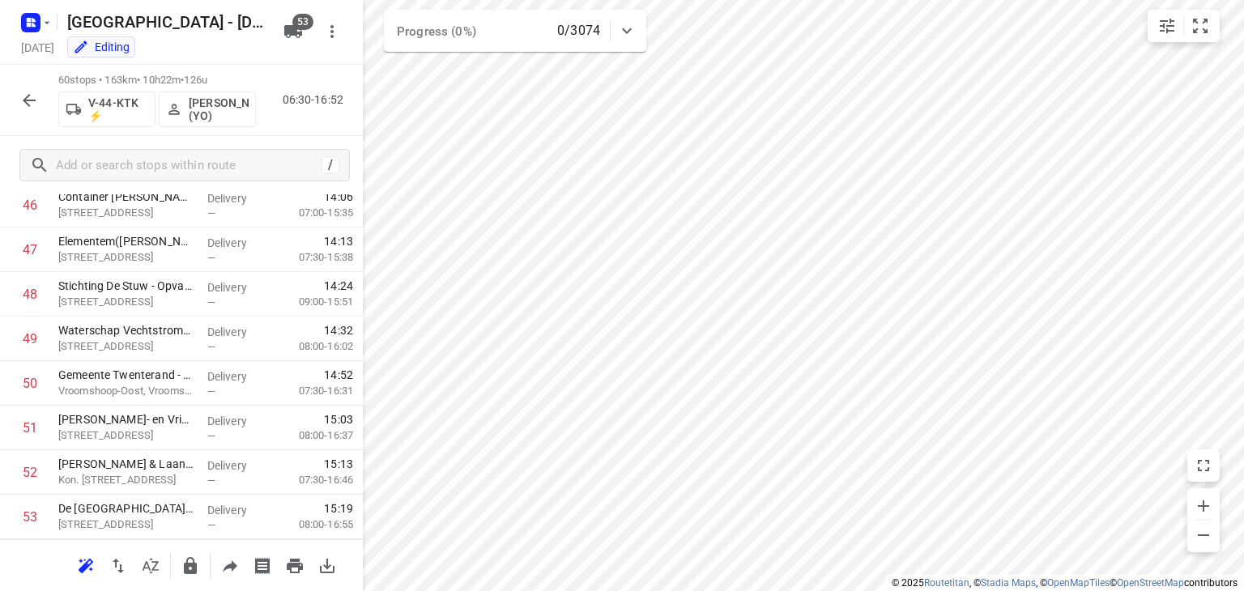
click at [103, 77] on p "60 stops • 163km • 10h22m • 126u" at bounding box center [157, 80] width 198 height 15
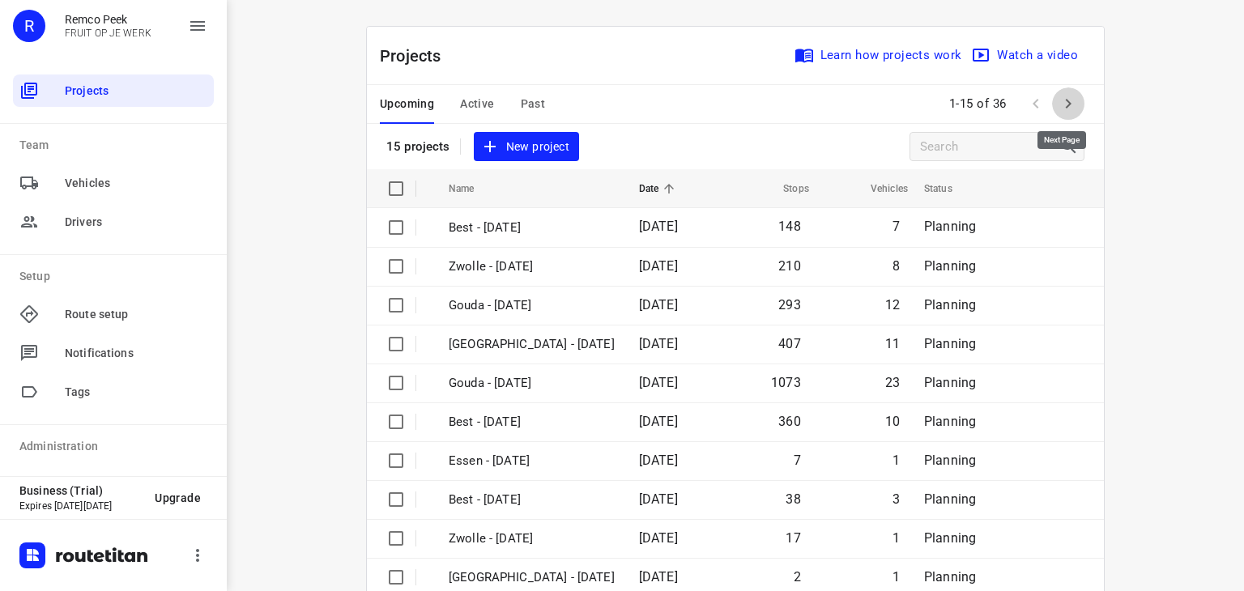
click at [1062, 111] on icon "button" at bounding box center [1068, 103] width 19 height 19
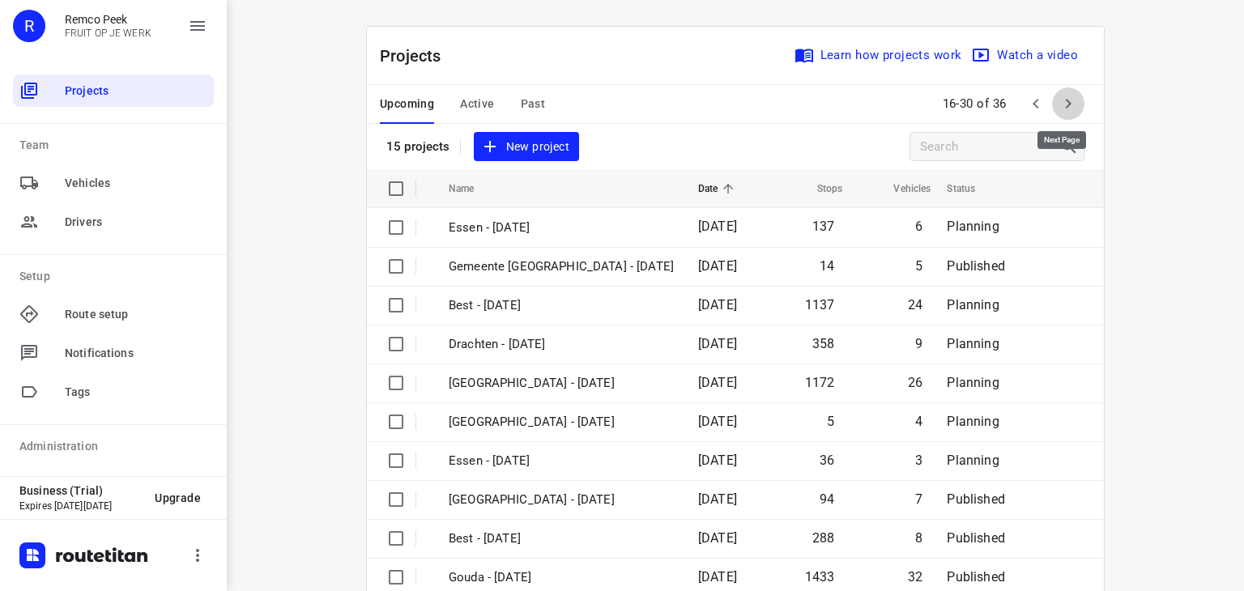
click at [1067, 101] on icon "button" at bounding box center [1068, 103] width 19 height 19
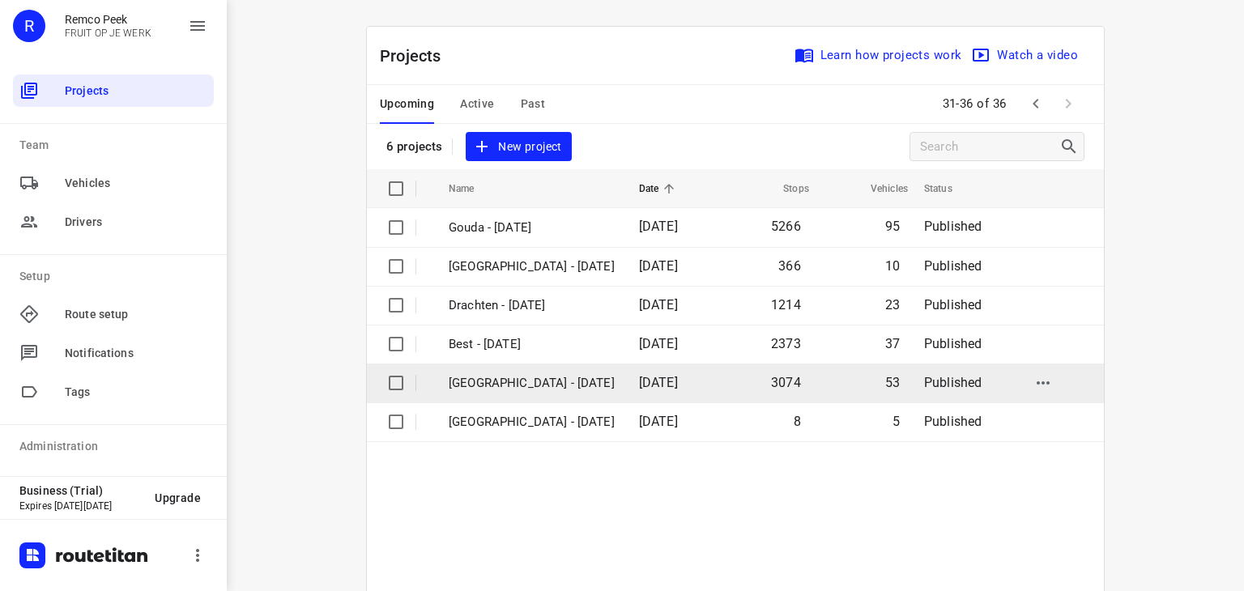
click at [535, 371] on td "[GEOGRAPHIC_DATA] - [DATE]" at bounding box center [530, 383] width 194 height 39
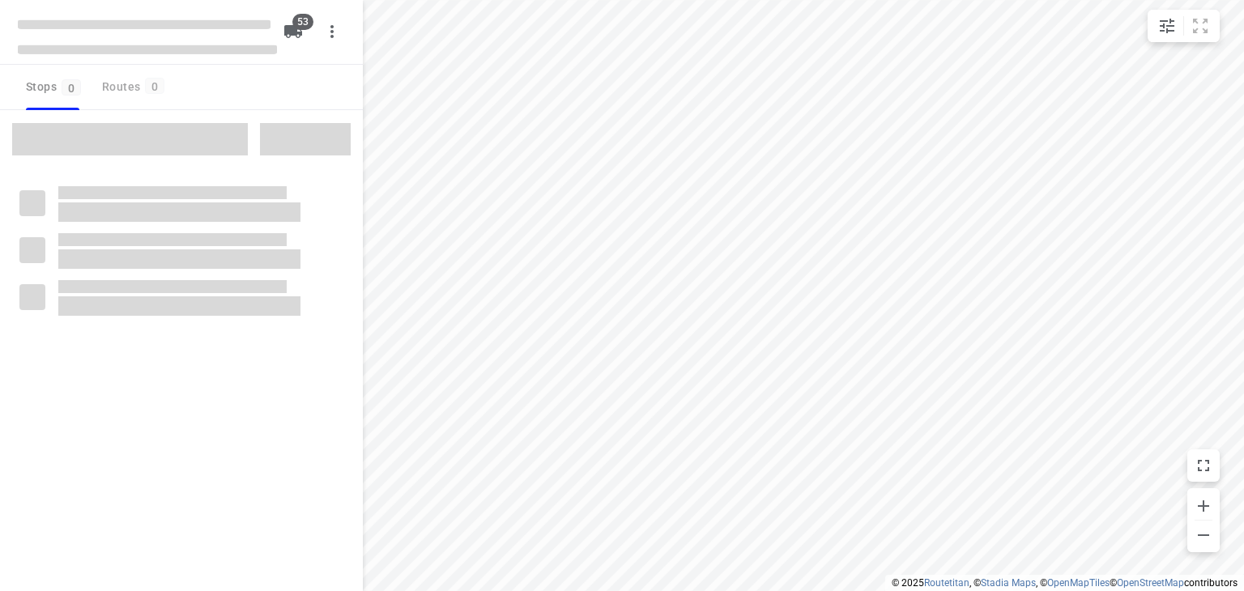
checkbox input "true"
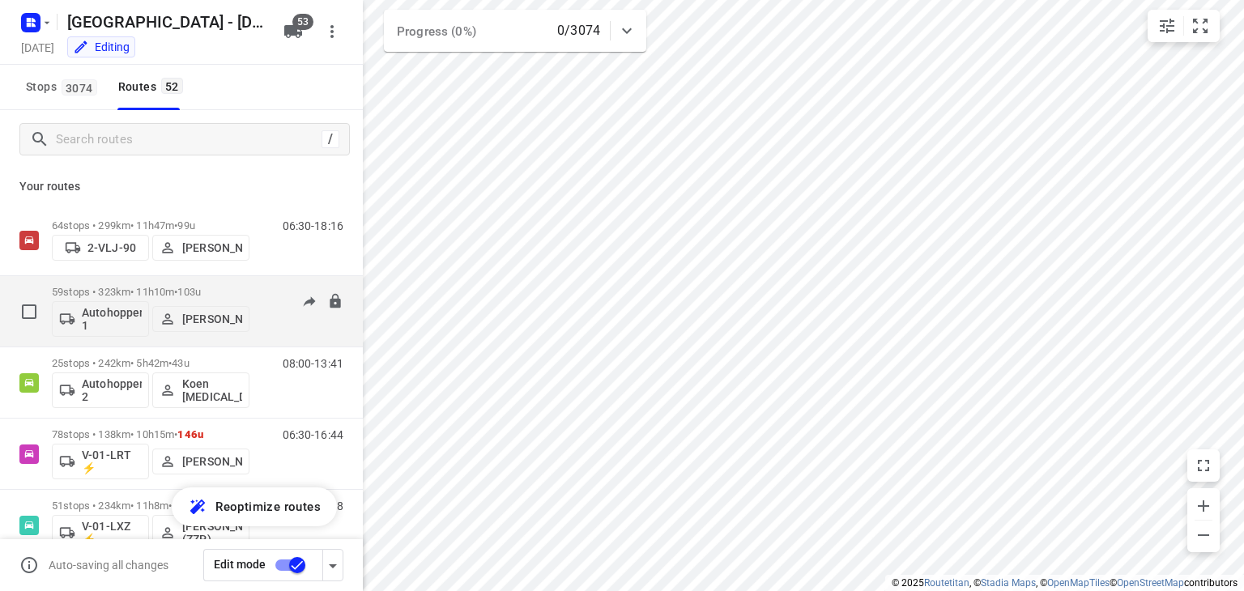
click at [280, 327] on div "06:30-17:39" at bounding box center [303, 315] width 81 height 59
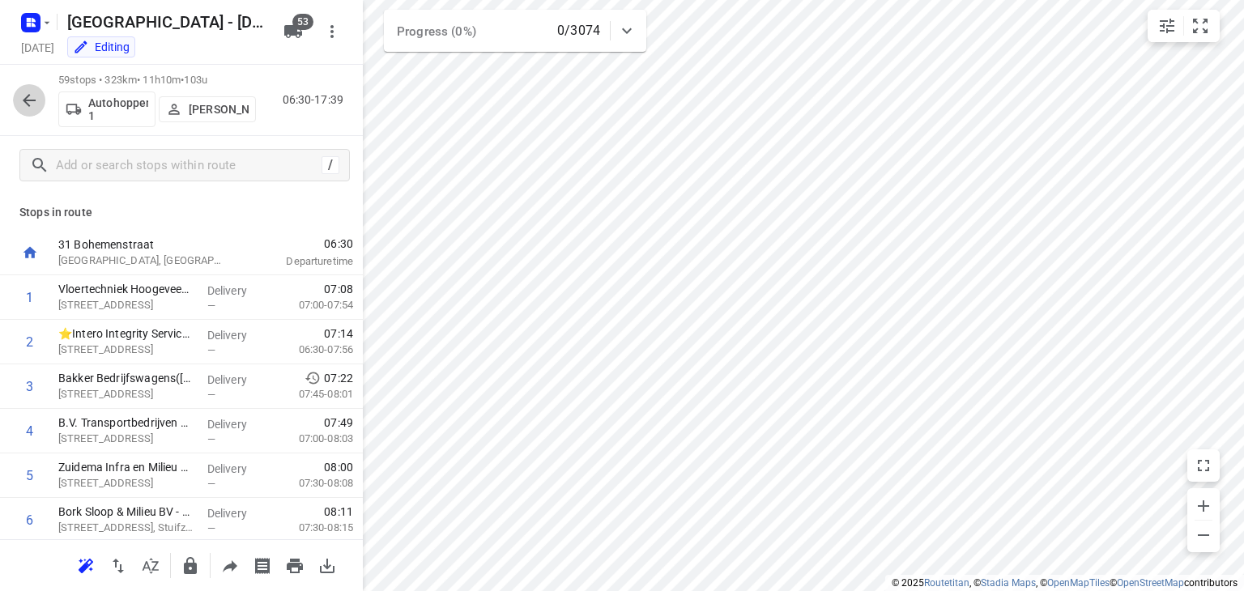
click at [31, 99] on icon "button" at bounding box center [29, 100] width 13 height 13
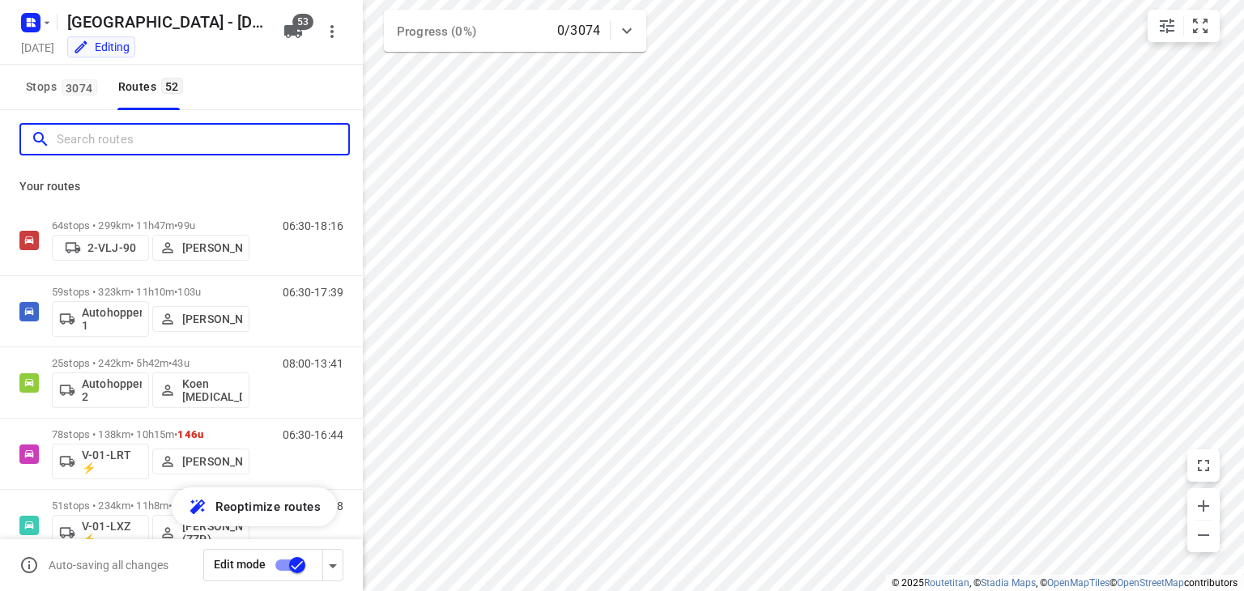
click at [224, 137] on input "Search routes" at bounding box center [203, 139] width 292 height 25
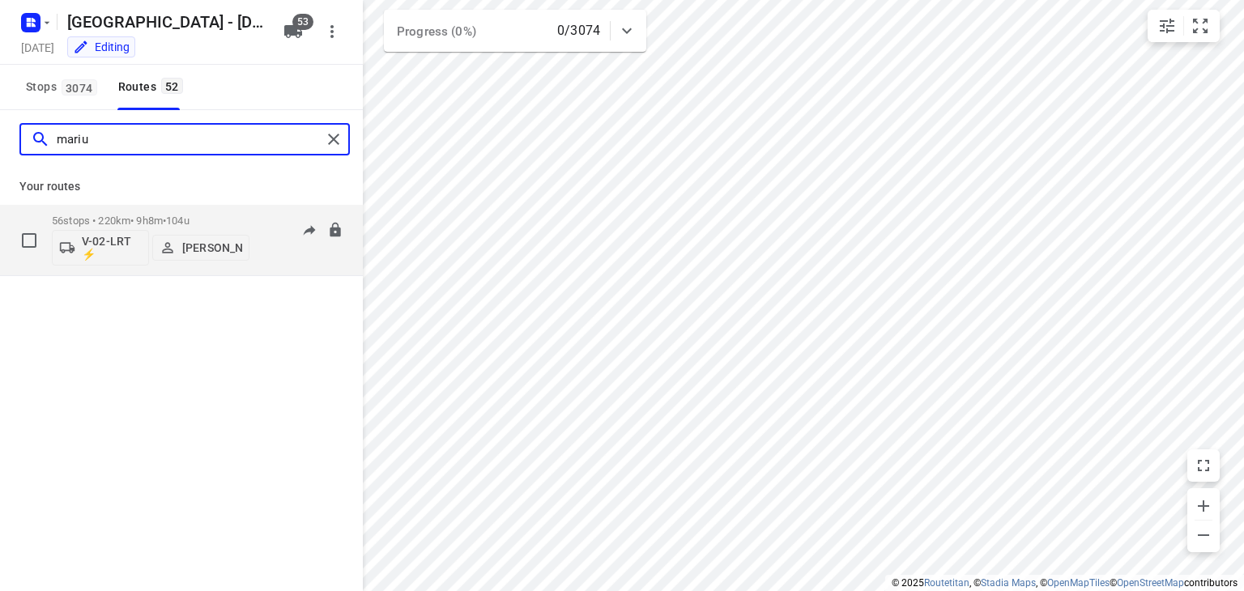
type input "mariu"
click at [282, 263] on div "06:30-15:38" at bounding box center [303, 244] width 81 height 59
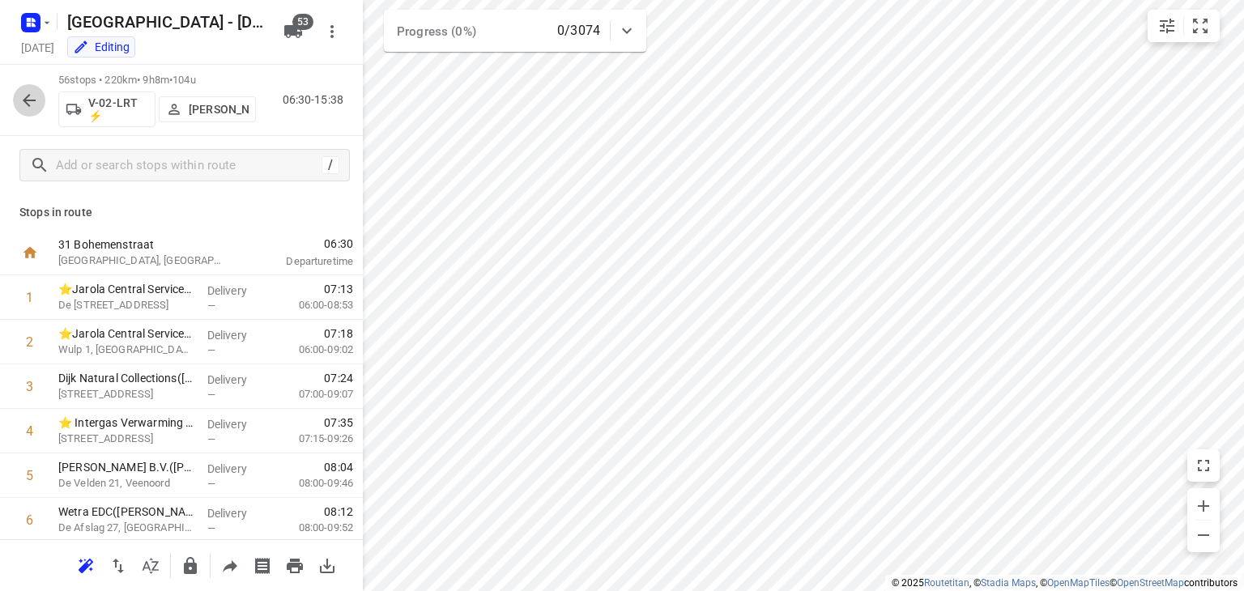
click at [34, 103] on icon "button" at bounding box center [28, 100] width 19 height 19
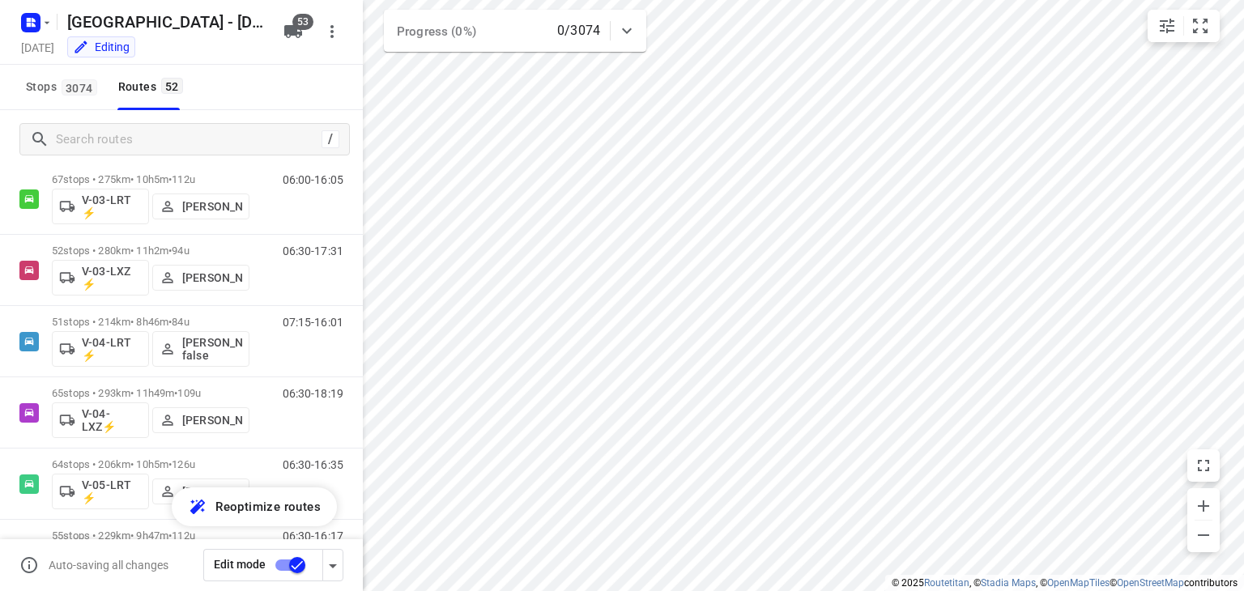
scroll to position [580, 0]
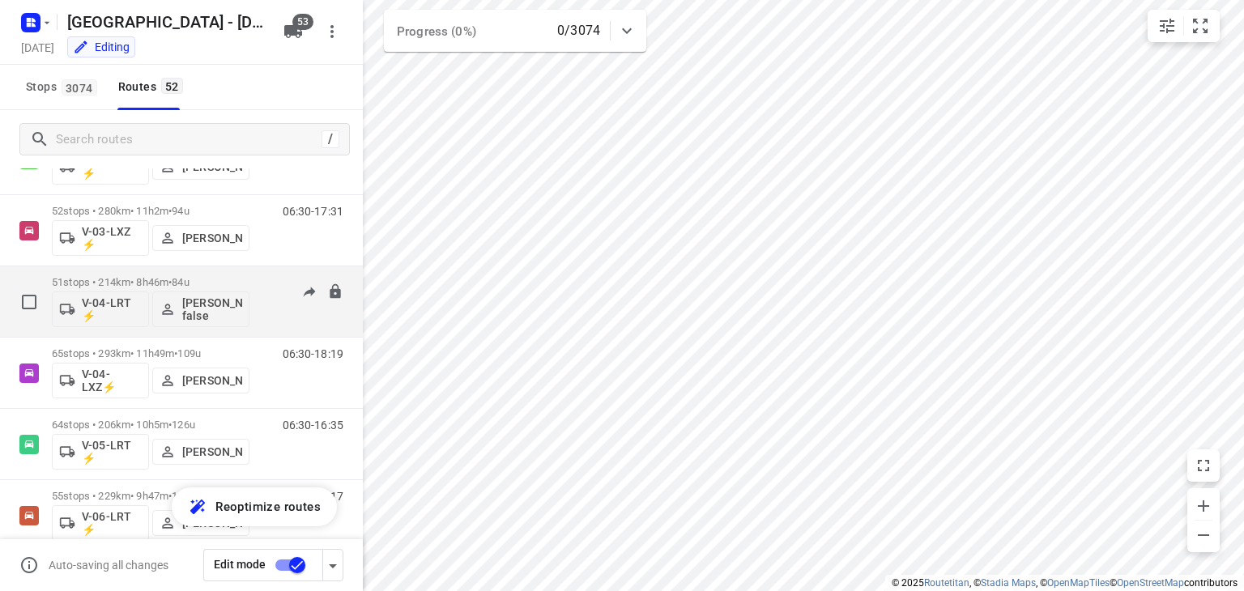
click at [267, 315] on div "07:15-16:01" at bounding box center [303, 305] width 81 height 59
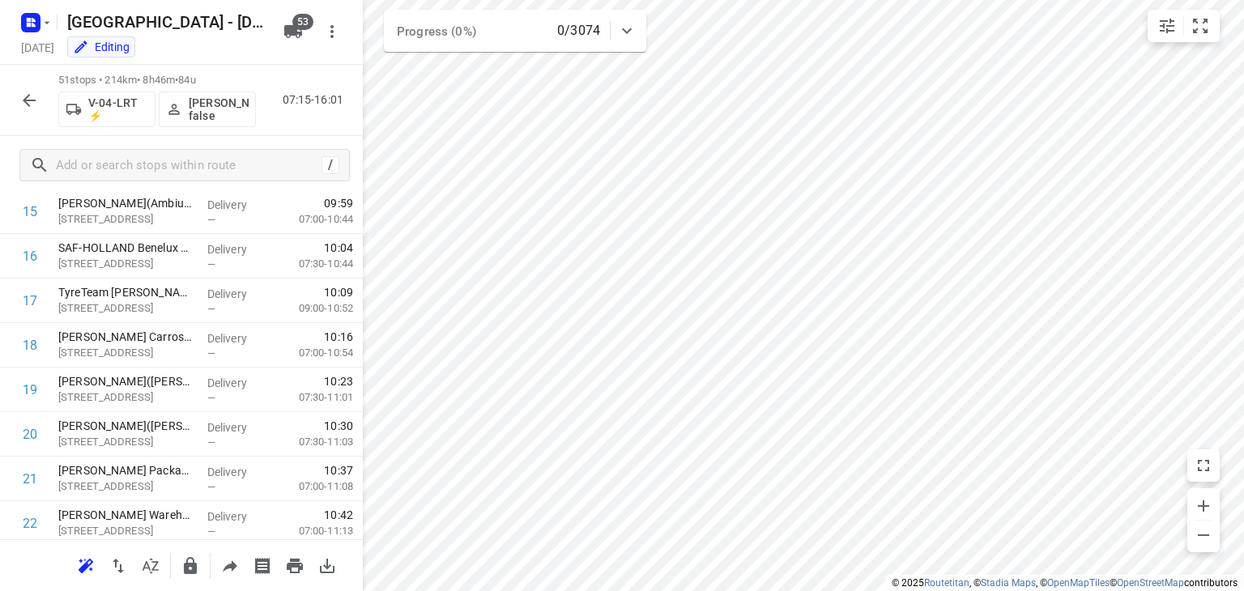
scroll to position [0, 0]
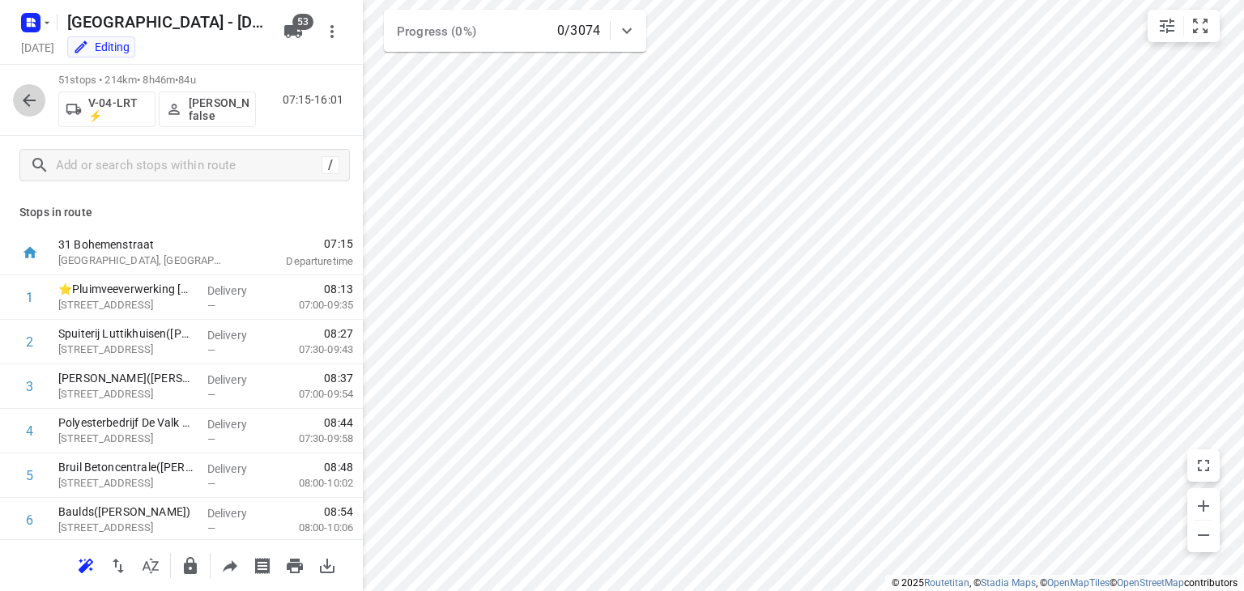
click at [26, 108] on icon "button" at bounding box center [28, 100] width 19 height 19
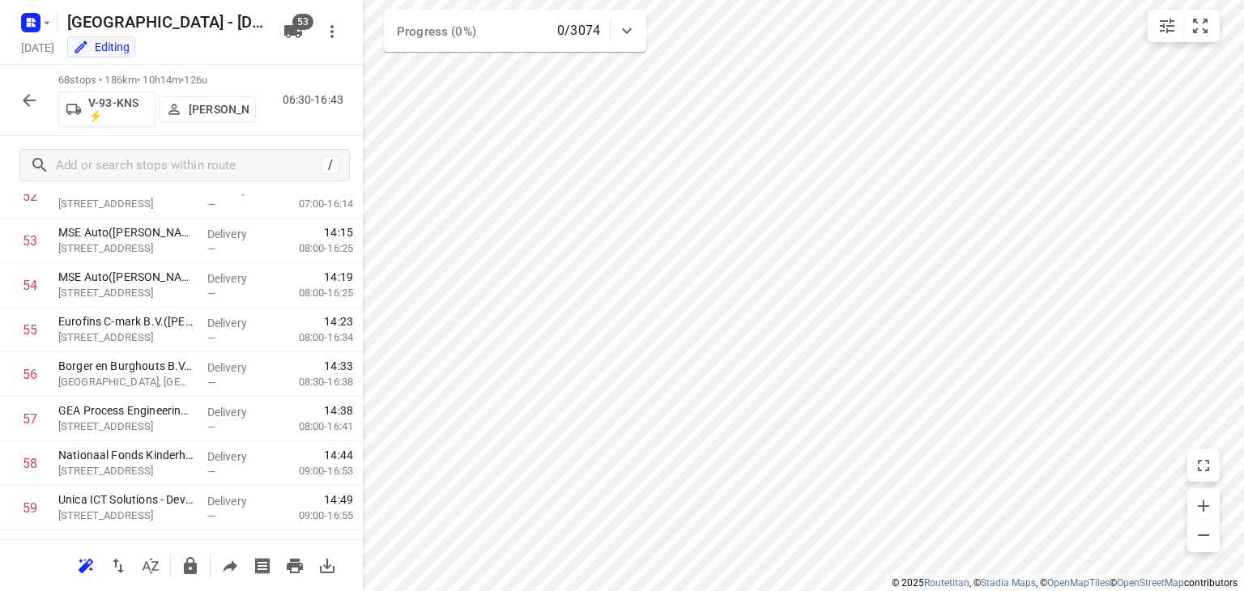
scroll to position [2811, 0]
